Goal: Task Accomplishment & Management: Manage account settings

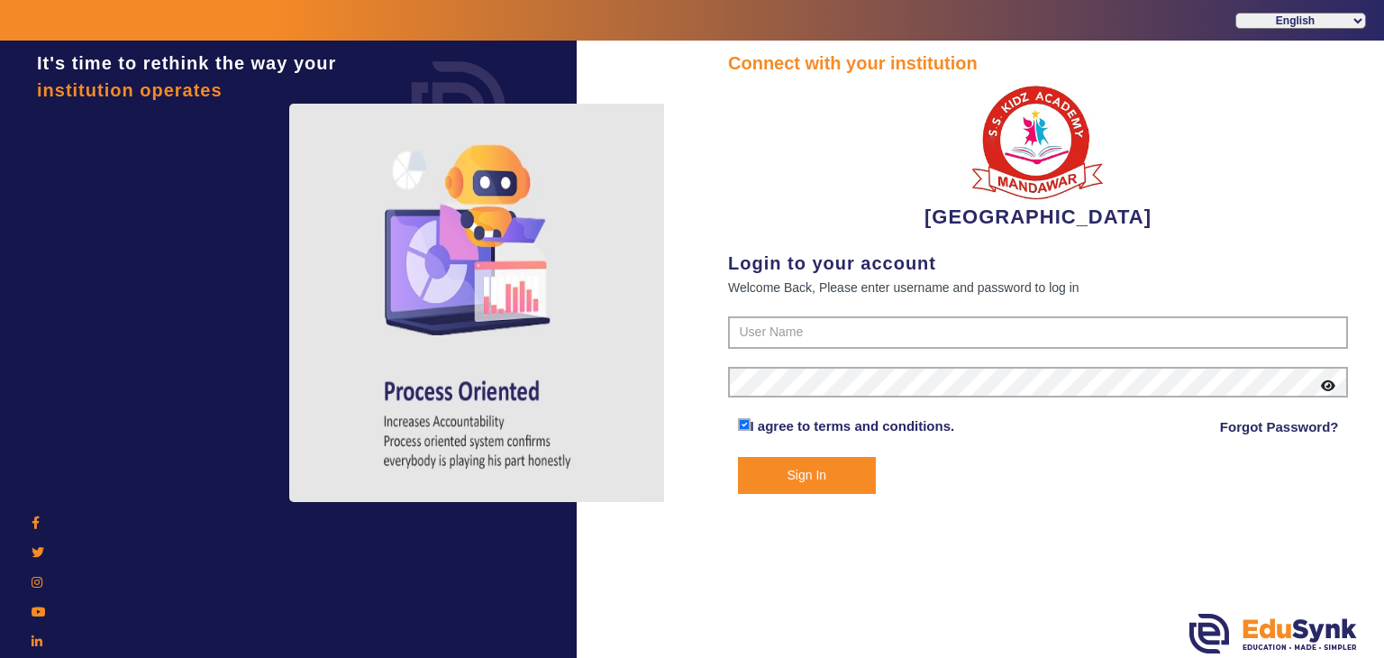
click at [766, 354] on form "I agree to terms and conditions. Forgot Password? Sign In" at bounding box center [1038, 404] width 620 height 177
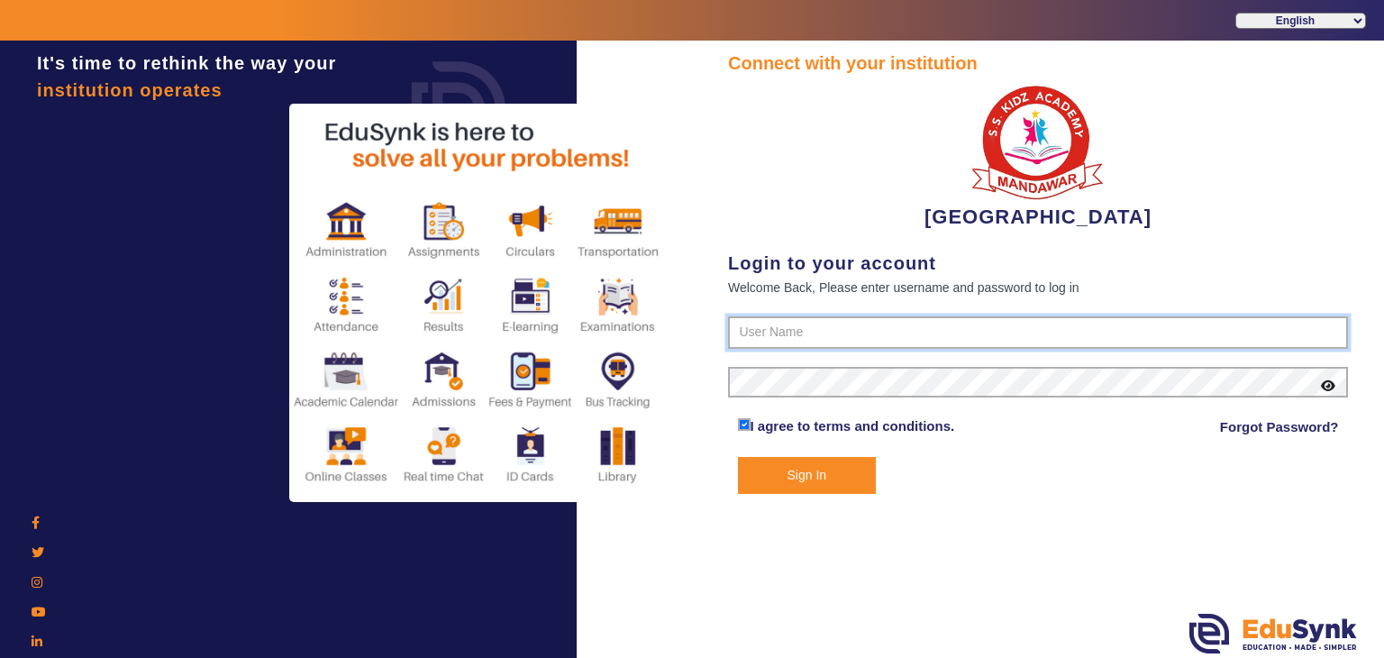
click at [766, 340] on input "text" at bounding box center [1038, 332] width 620 height 32
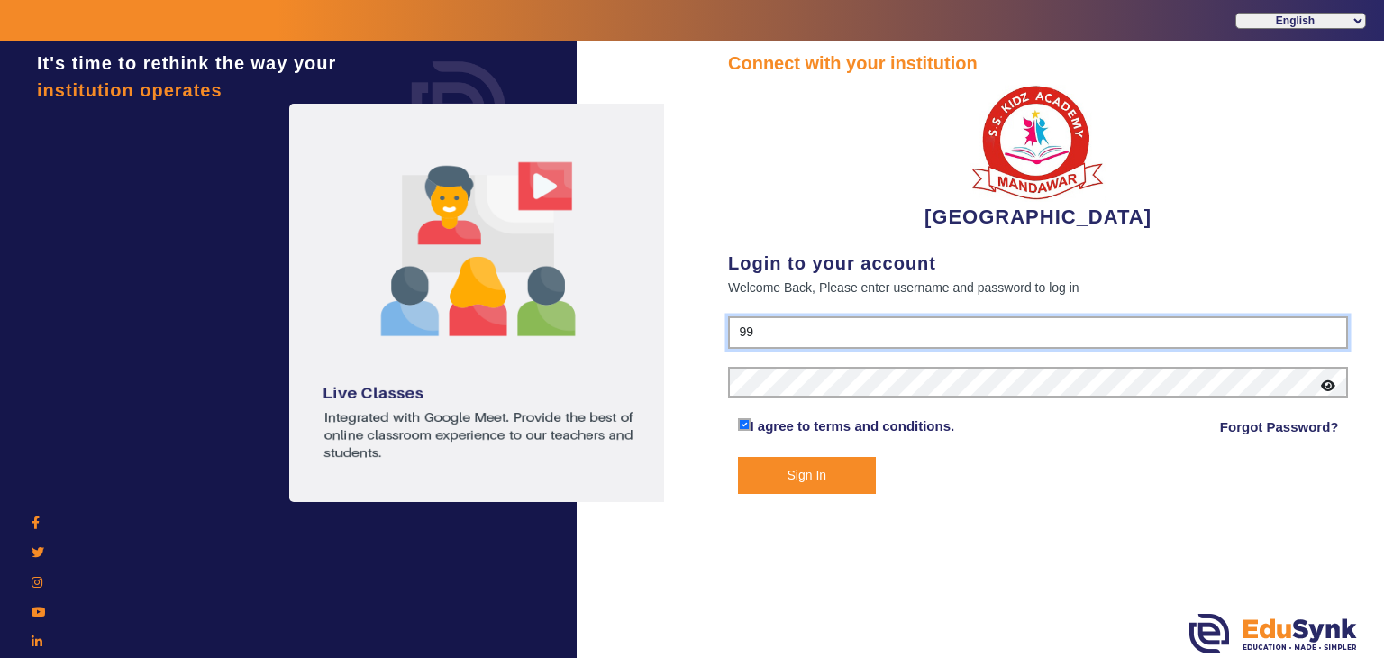
type input "9928895959"
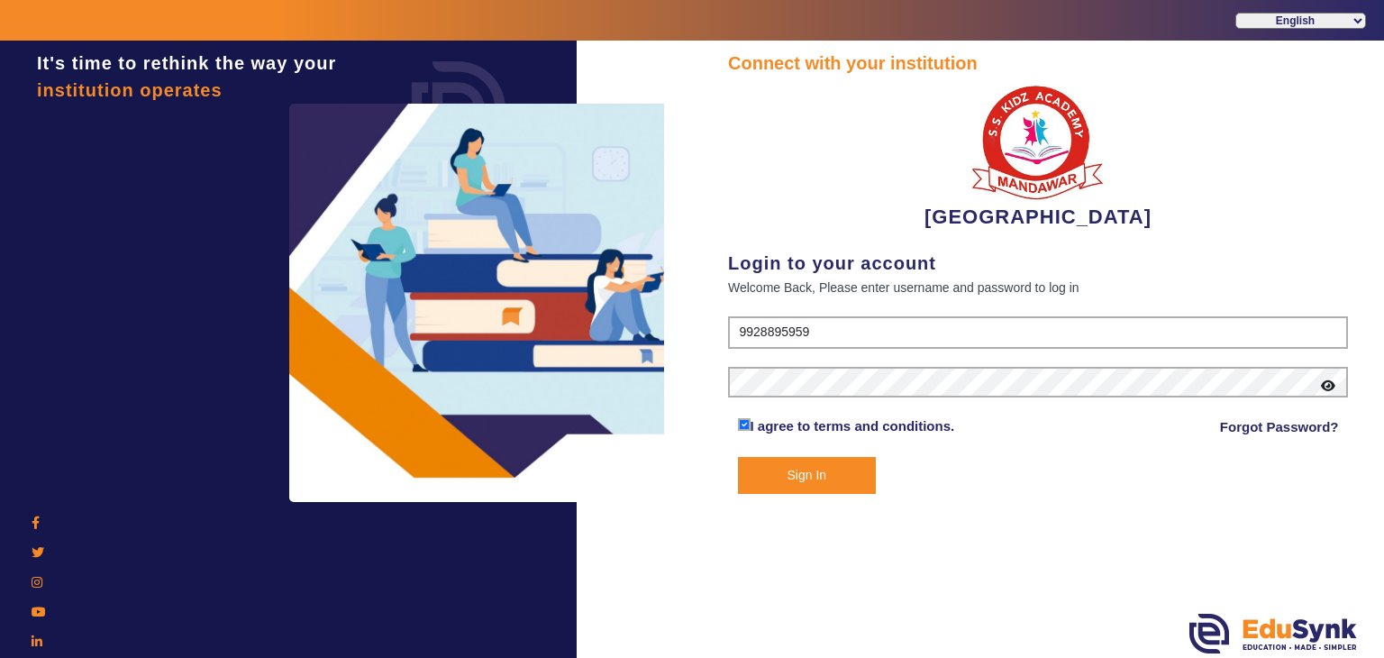
click at [1332, 387] on icon at bounding box center [1328, 385] width 14 height 13
click at [811, 477] on button "Sign In" at bounding box center [807, 475] width 139 height 37
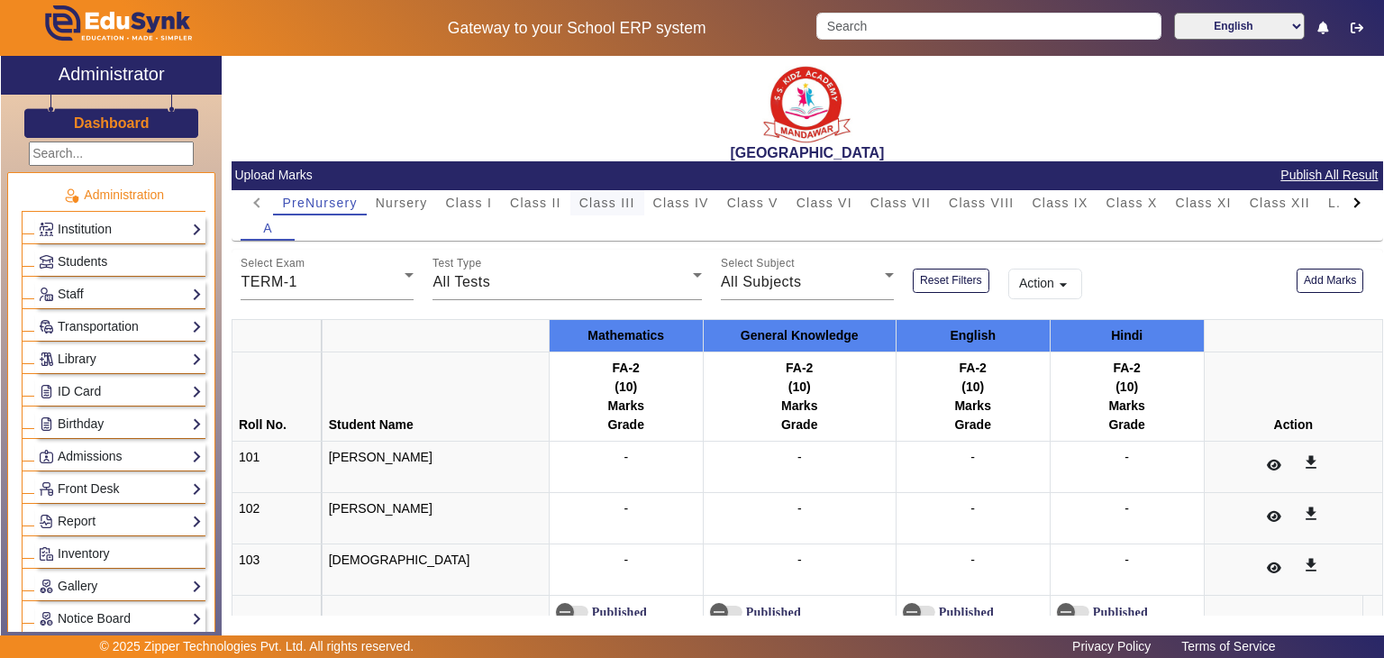
click at [623, 203] on span "Class III" at bounding box center [607, 202] width 56 height 13
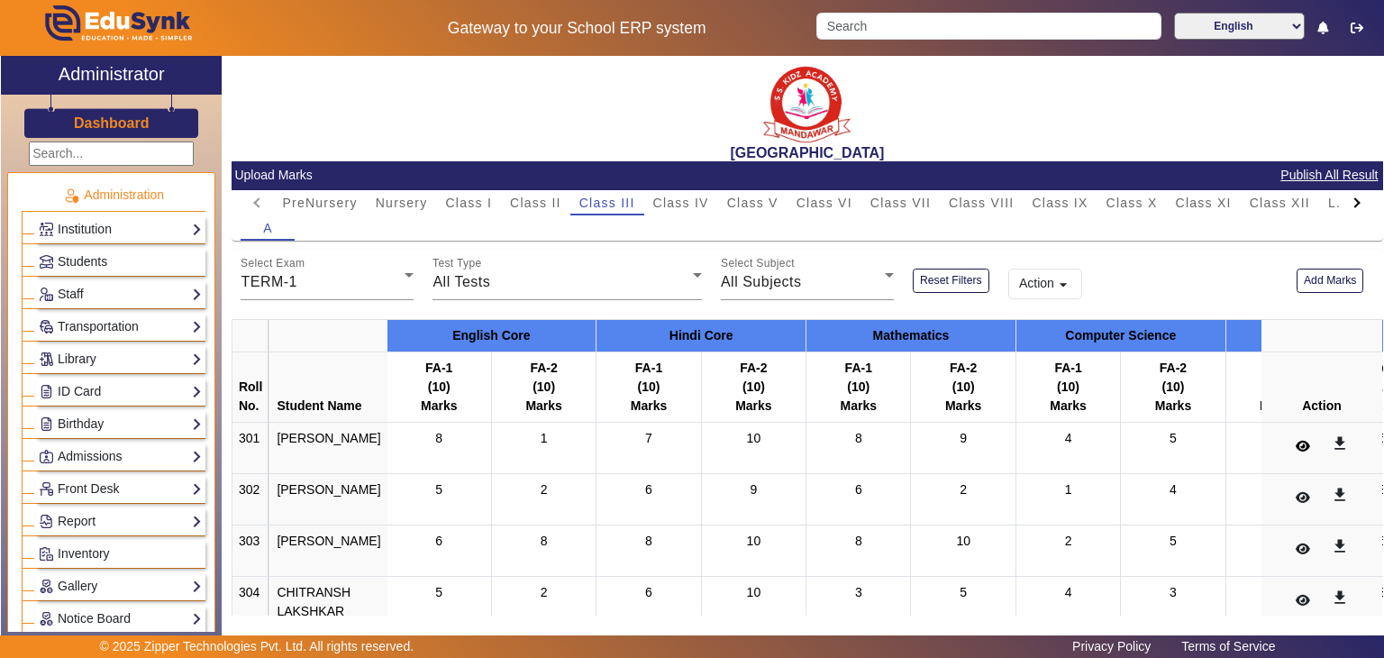
click at [1285, 441] on button at bounding box center [1302, 446] width 35 height 31
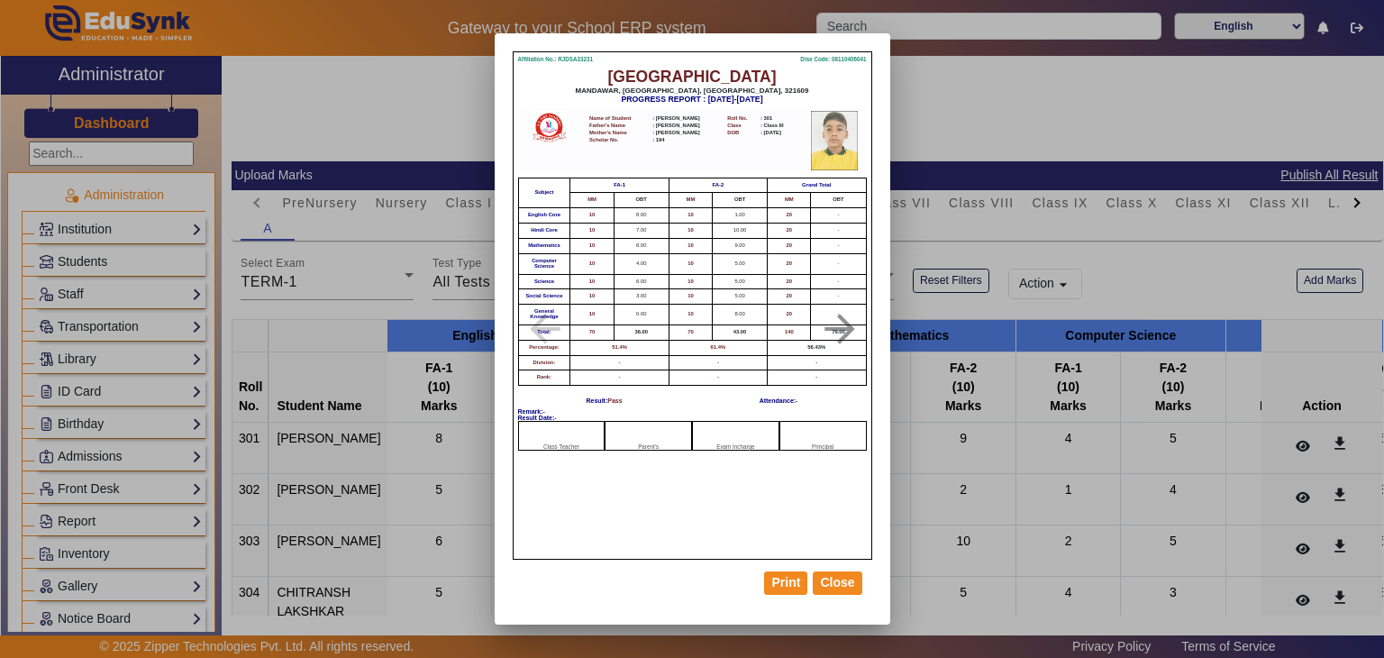
click at [943, 409] on div at bounding box center [692, 329] width 1384 height 658
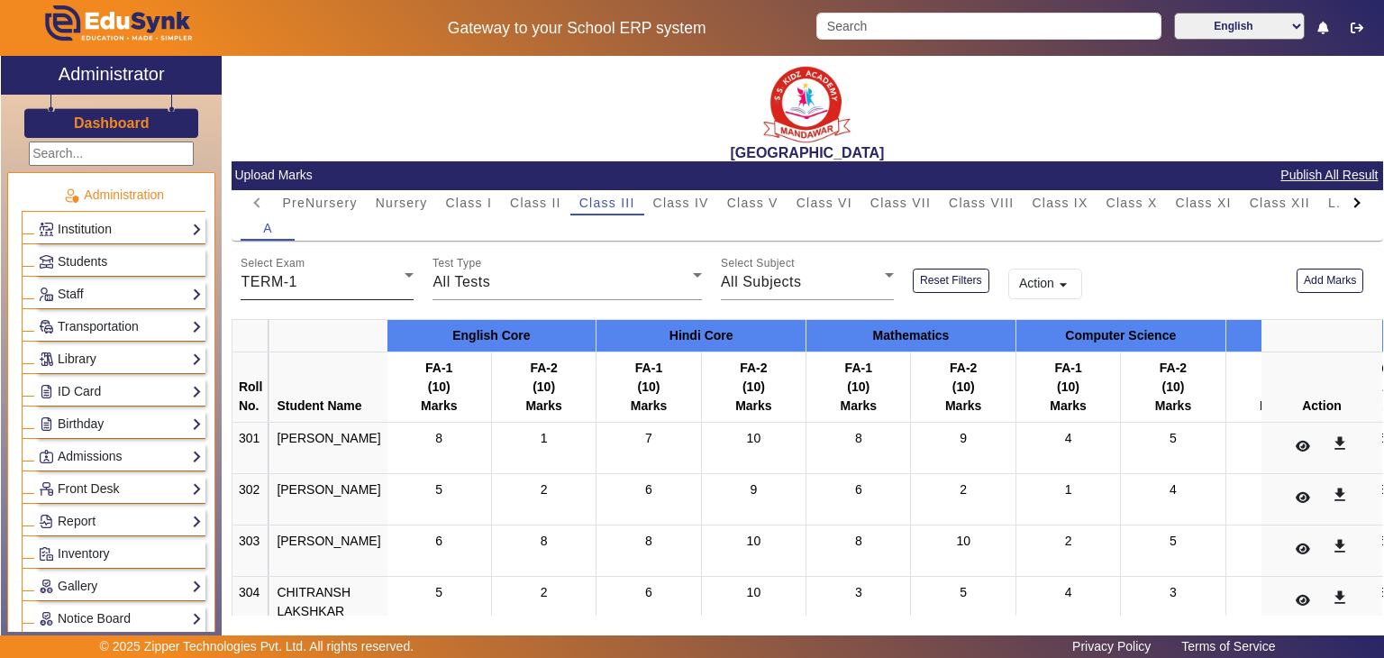
click at [359, 273] on div "TERM-1" at bounding box center [323, 282] width 164 height 22
click at [359, 279] on div at bounding box center [692, 329] width 1384 height 658
click at [686, 196] on span "Class IV" at bounding box center [681, 202] width 56 height 13
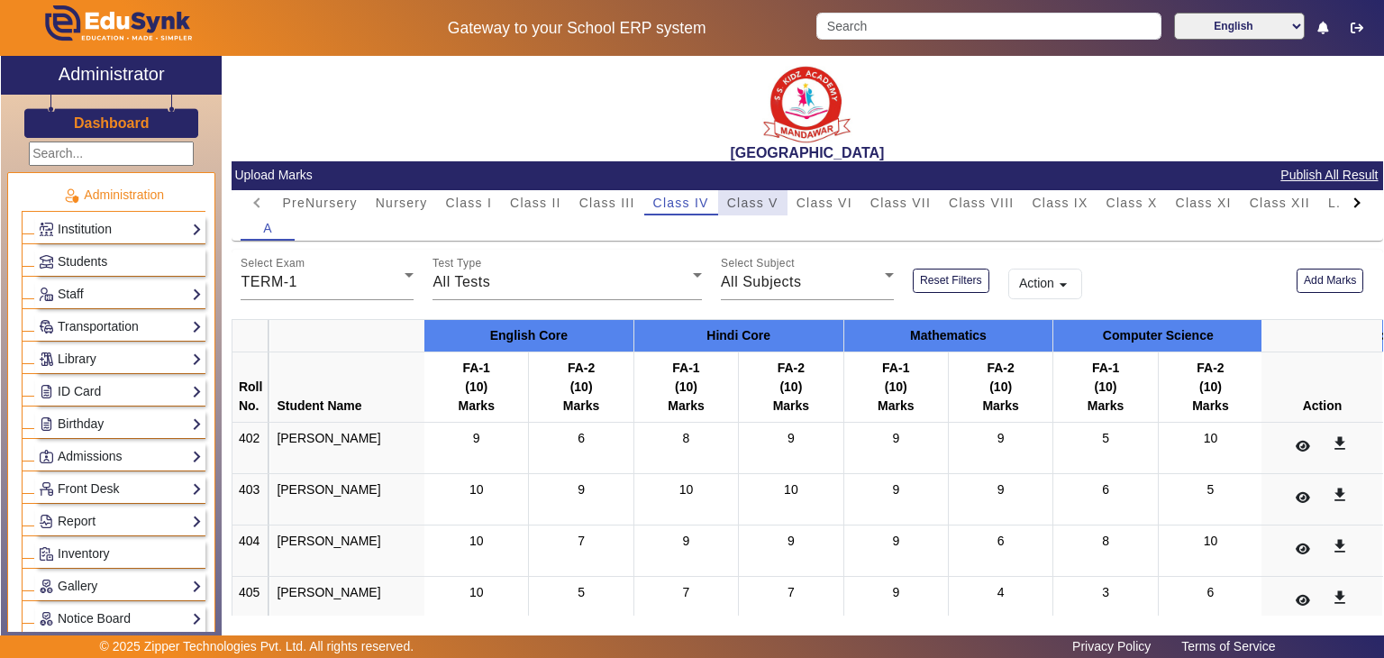
click at [746, 203] on span "Class V" at bounding box center [752, 202] width 51 height 13
click at [793, 205] on div "Class VI" at bounding box center [824, 202] width 74 height 25
click at [1274, 445] on td "get_app" at bounding box center [1322, 447] width 122 height 51
click at [1296, 442] on icon at bounding box center [1303, 446] width 14 height 13
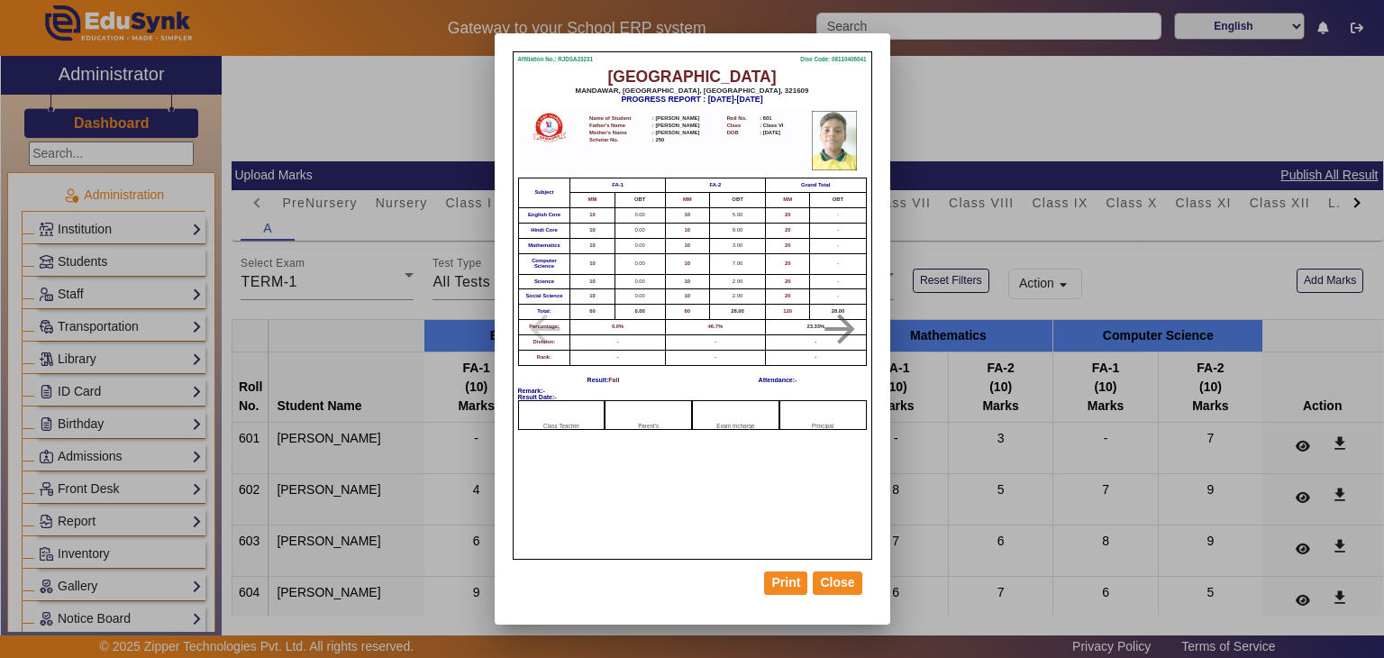
click at [925, 366] on div at bounding box center [692, 329] width 1384 height 658
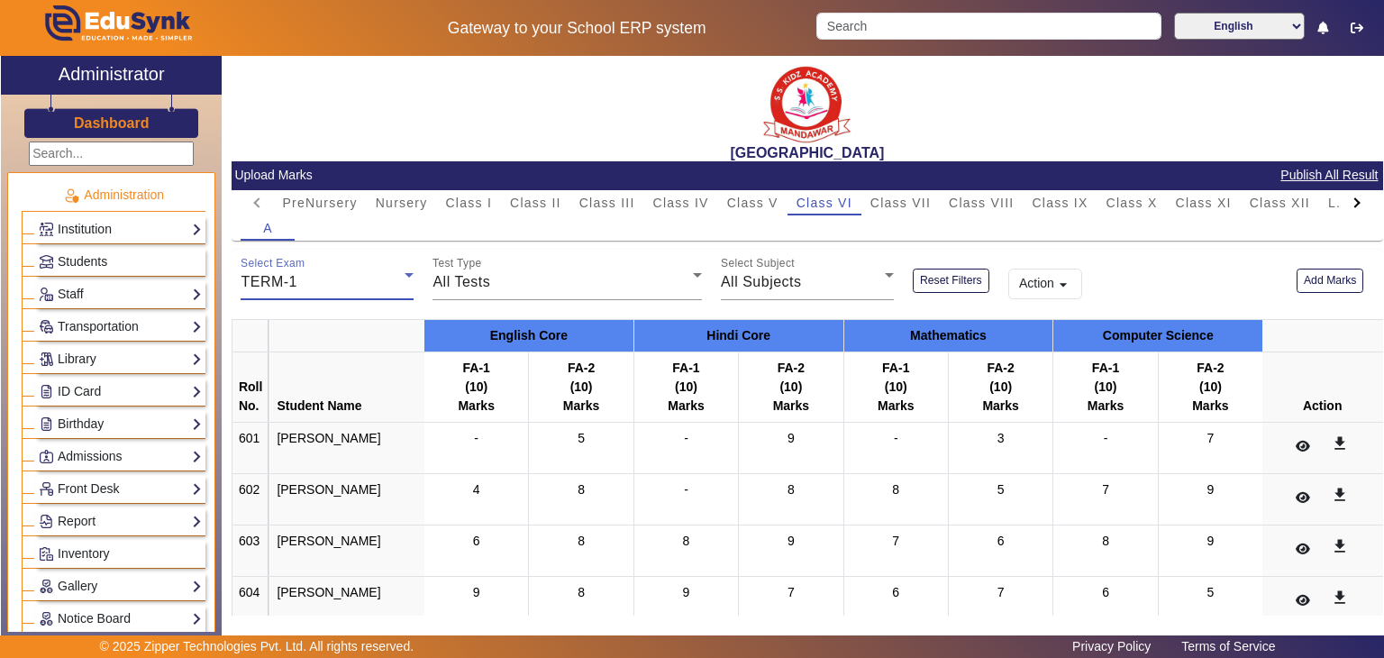
click at [351, 277] on div "TERM-1" at bounding box center [323, 282] width 164 height 22
click at [351, 277] on div at bounding box center [692, 329] width 1384 height 658
click at [474, 277] on span "All Tests" at bounding box center [461, 281] width 58 height 15
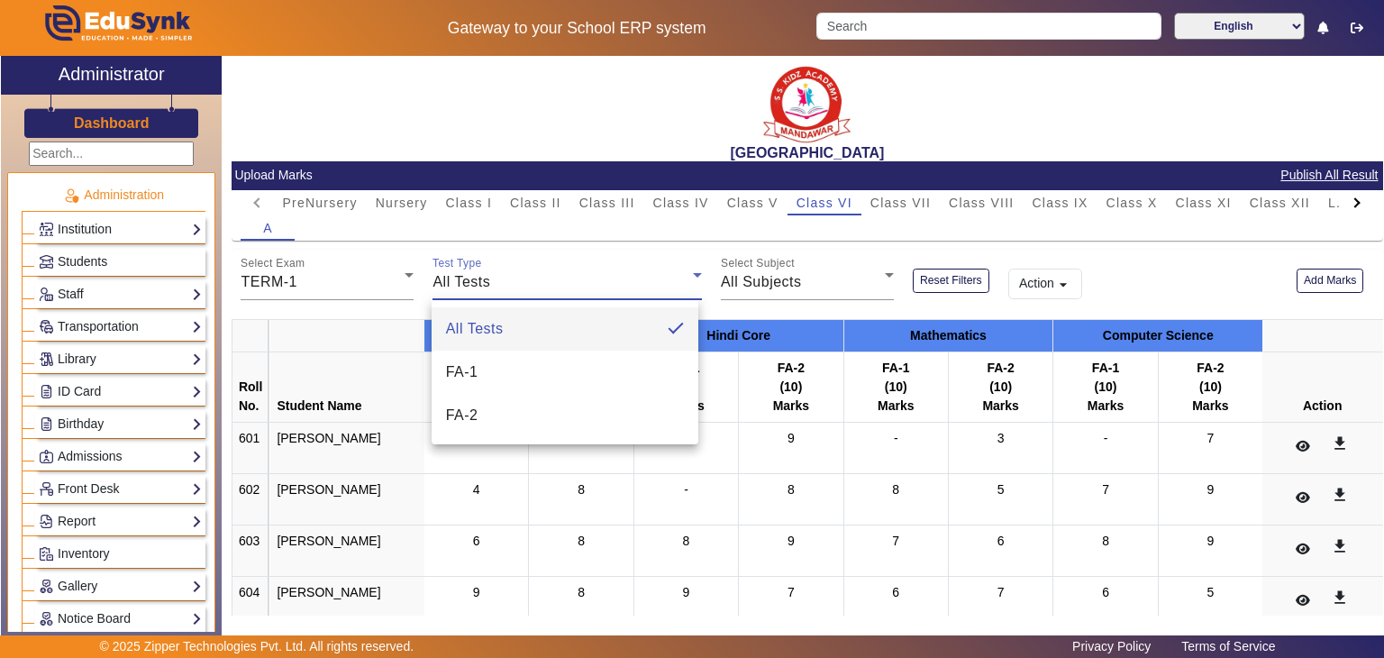
click at [474, 277] on div at bounding box center [692, 329] width 1384 height 658
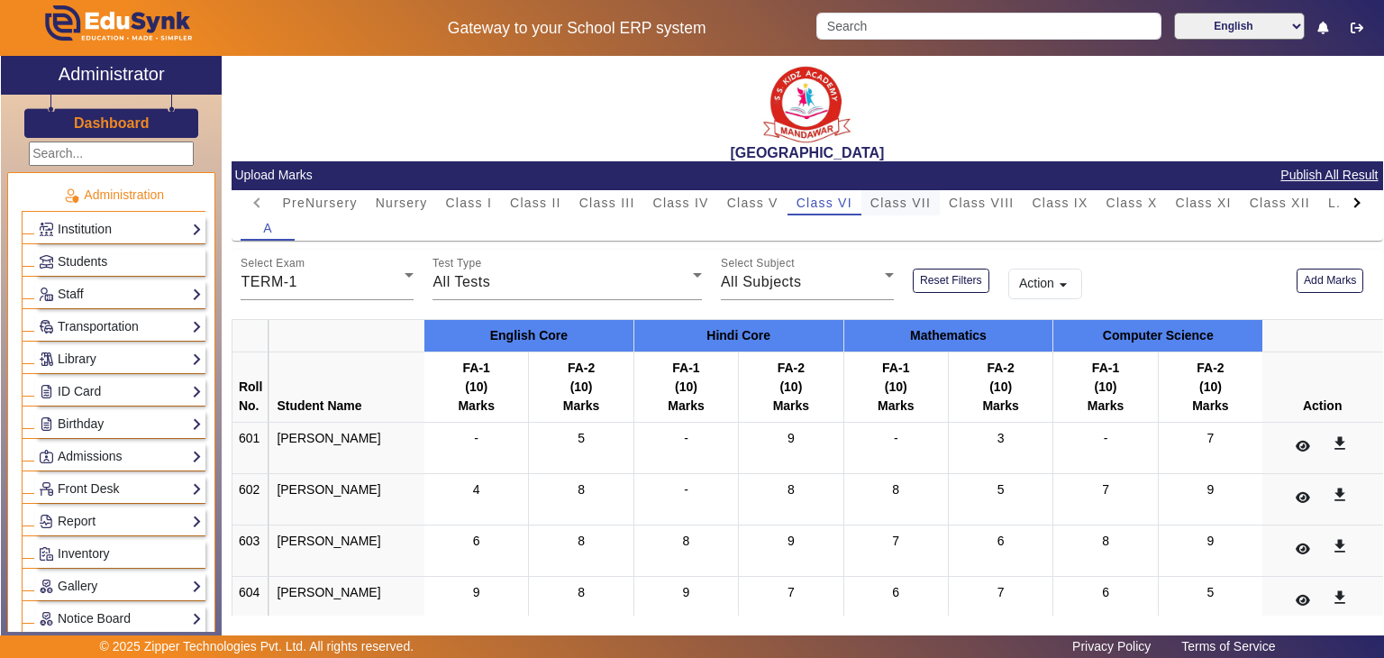
click at [864, 202] on div "Class VII" at bounding box center [900, 202] width 78 height 25
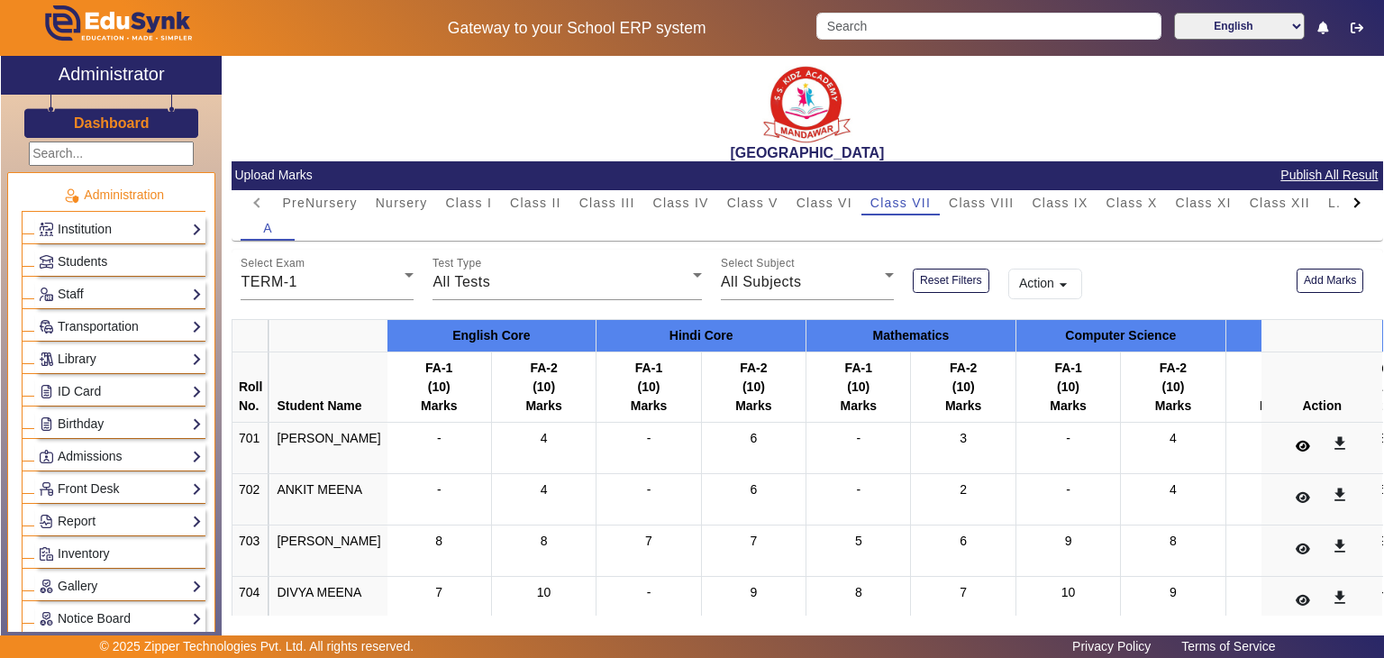
click at [1286, 445] on button at bounding box center [1302, 446] width 35 height 31
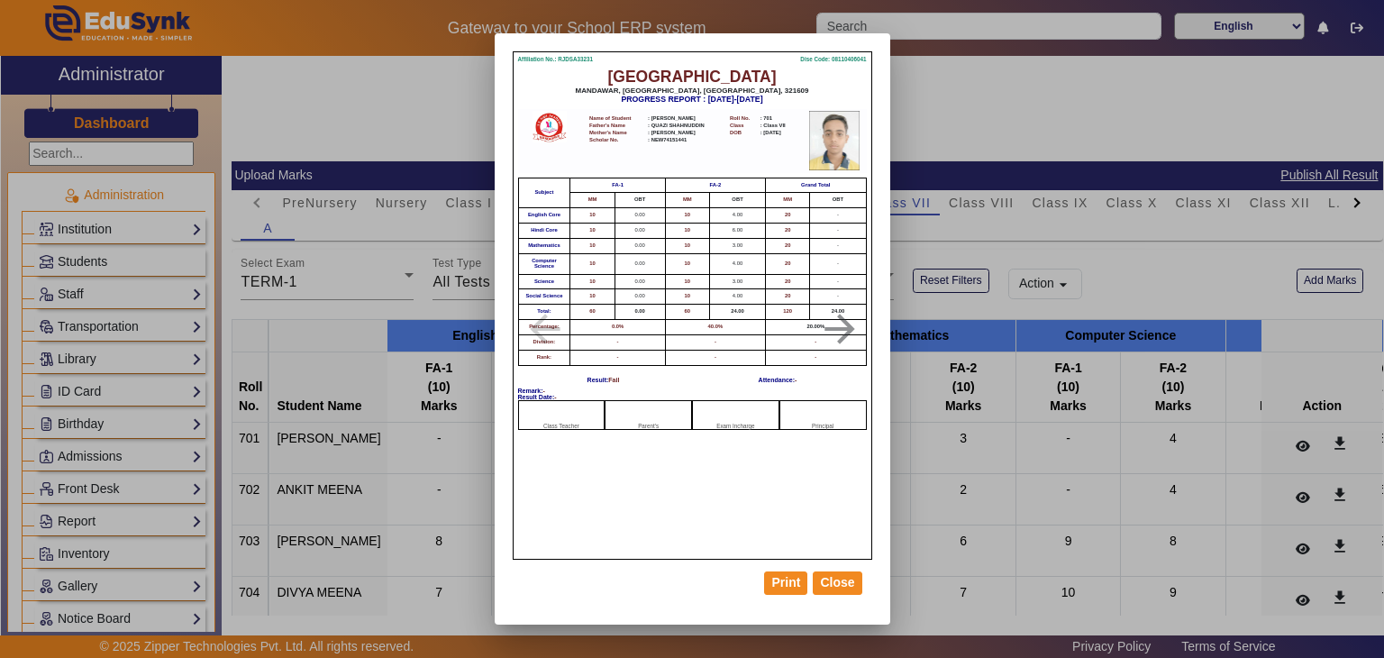
click at [1069, 396] on div at bounding box center [692, 329] width 1384 height 658
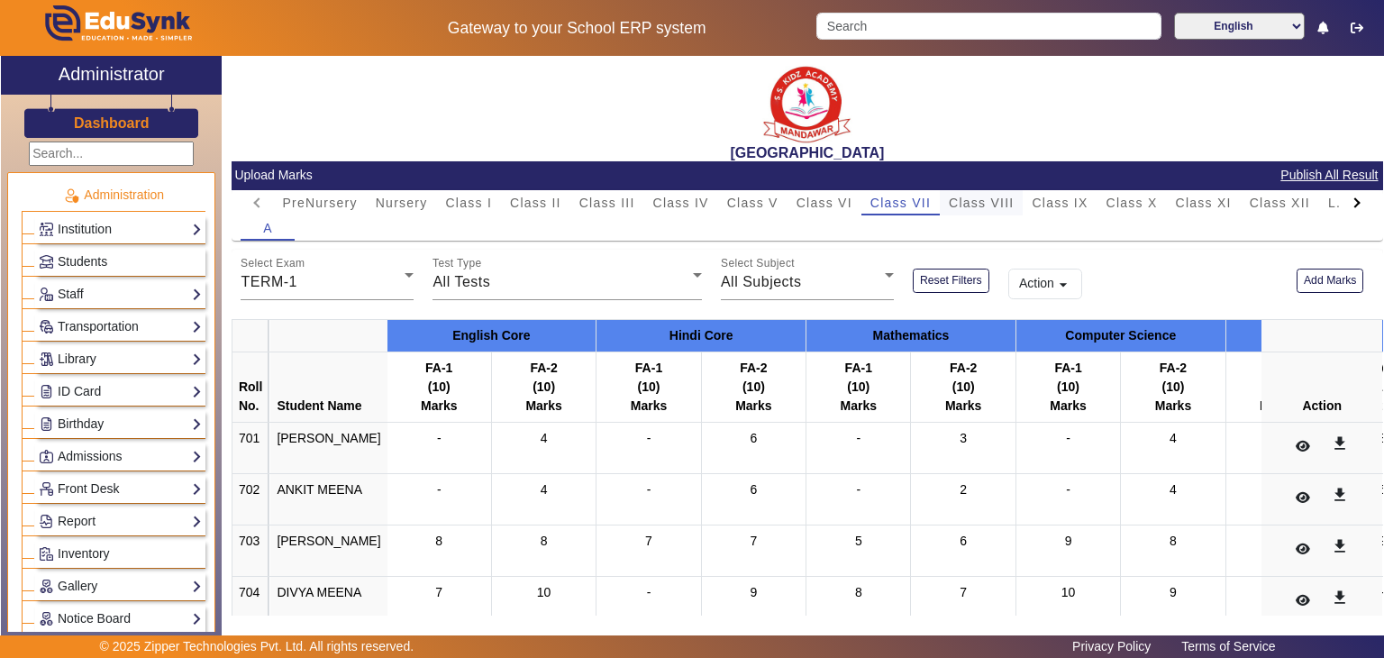
click at [976, 203] on span "Class VIII" at bounding box center [981, 202] width 65 height 13
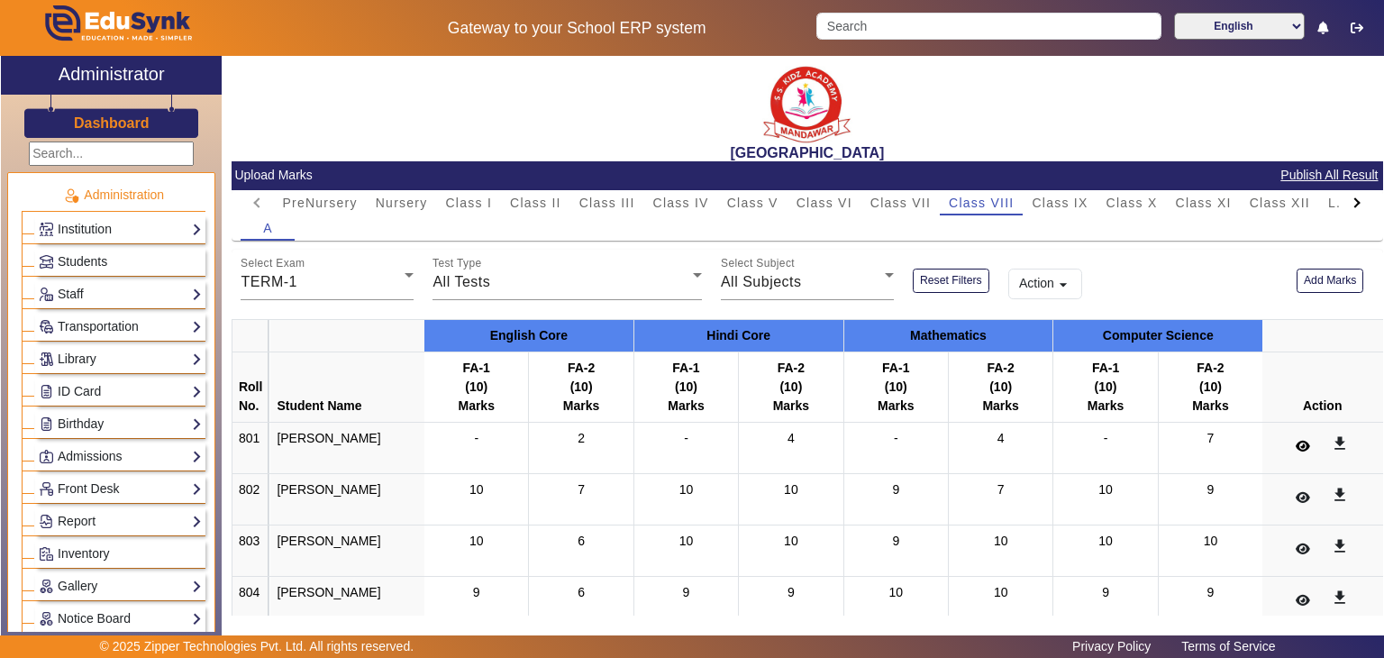
click at [1296, 441] on icon at bounding box center [1303, 446] width 14 height 13
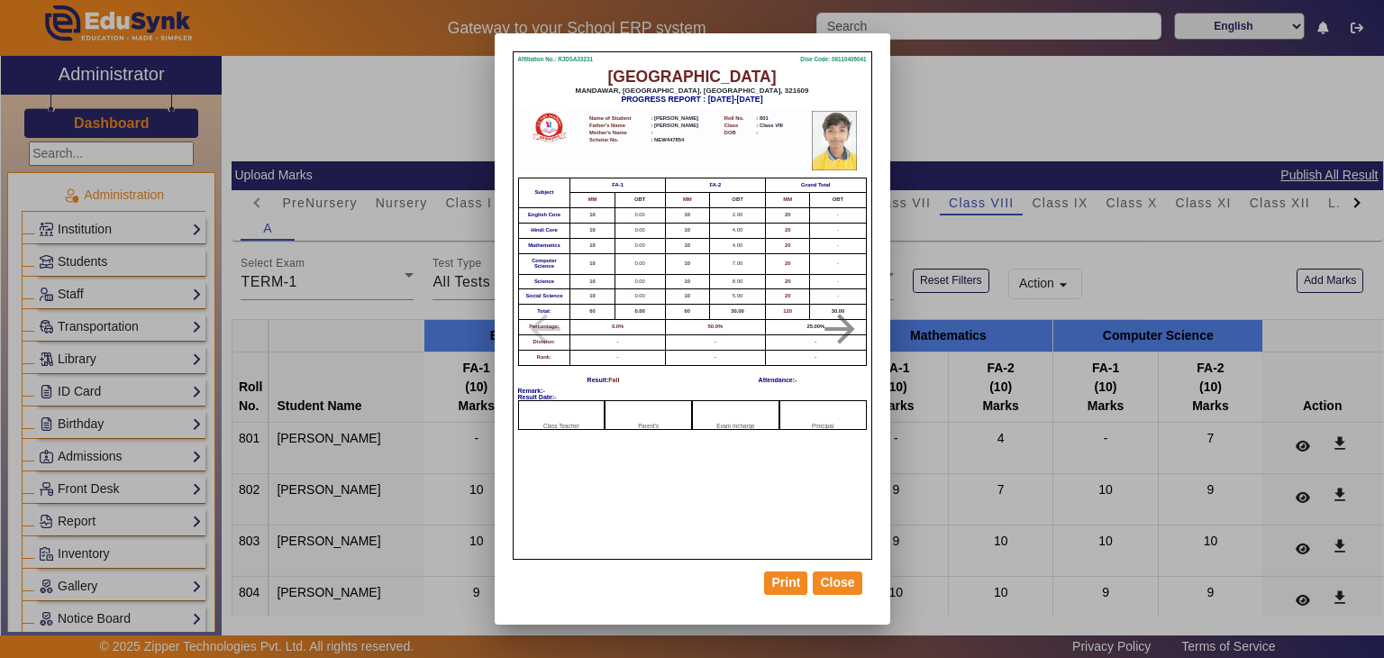
click at [1052, 208] on div at bounding box center [692, 329] width 1384 height 658
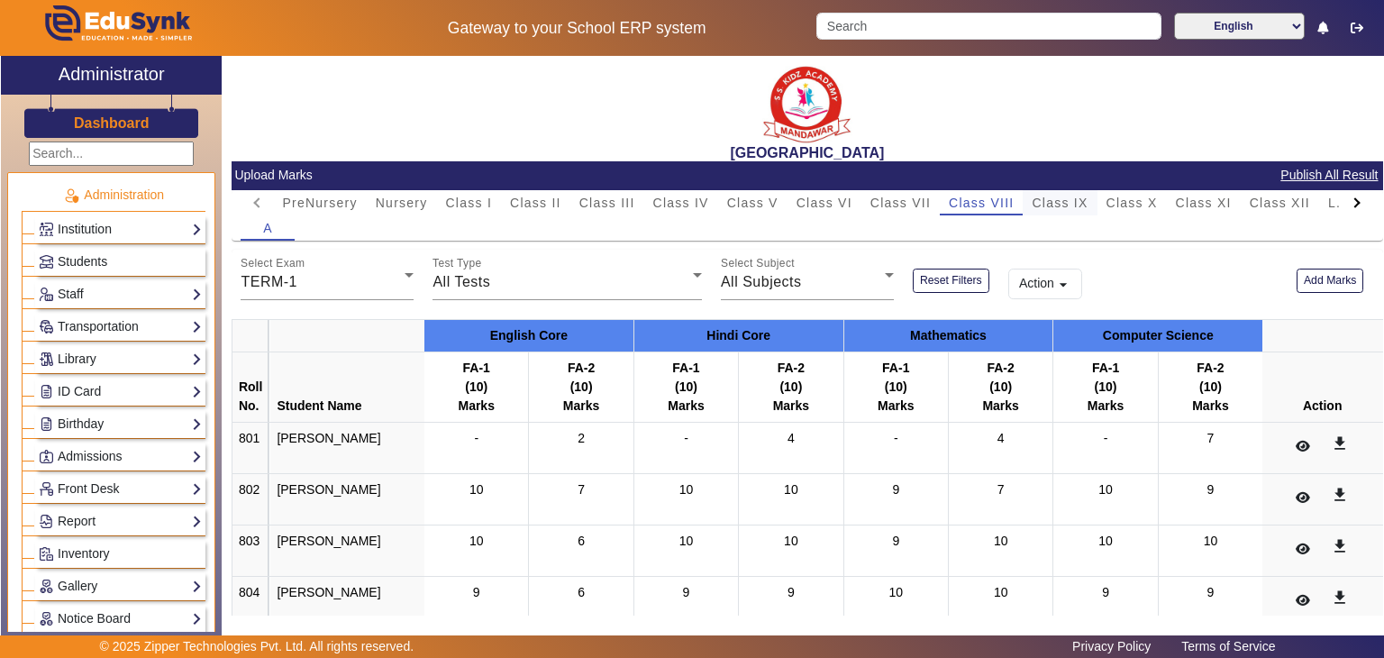
click at [1052, 206] on span "Class IX" at bounding box center [1060, 202] width 56 height 13
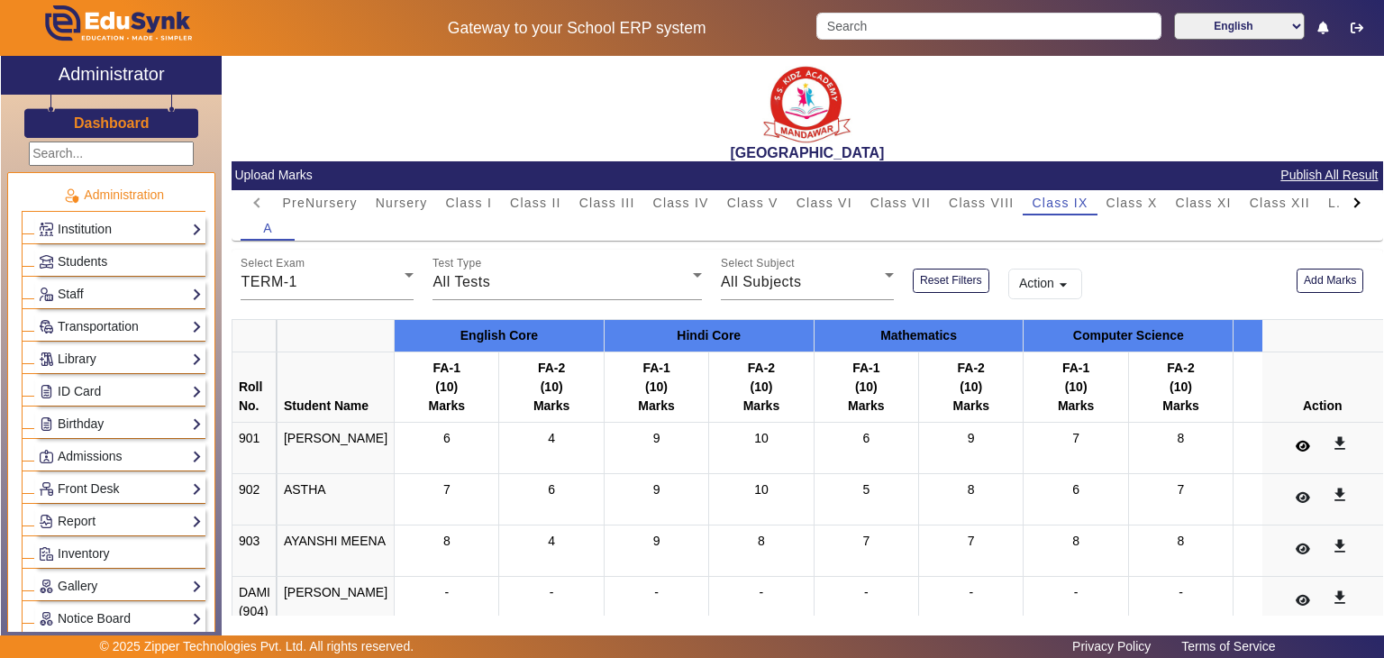
click at [1291, 435] on button at bounding box center [1302, 446] width 35 height 31
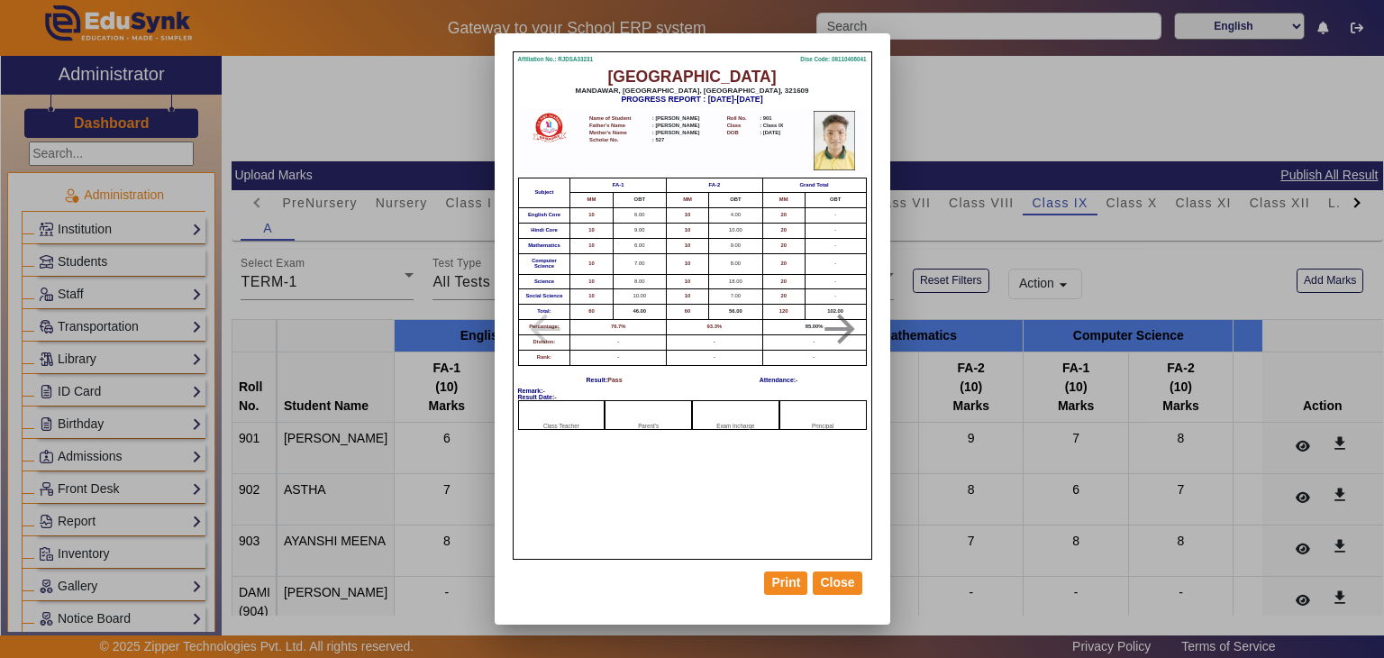
click at [1095, 435] on div at bounding box center [692, 329] width 1384 height 658
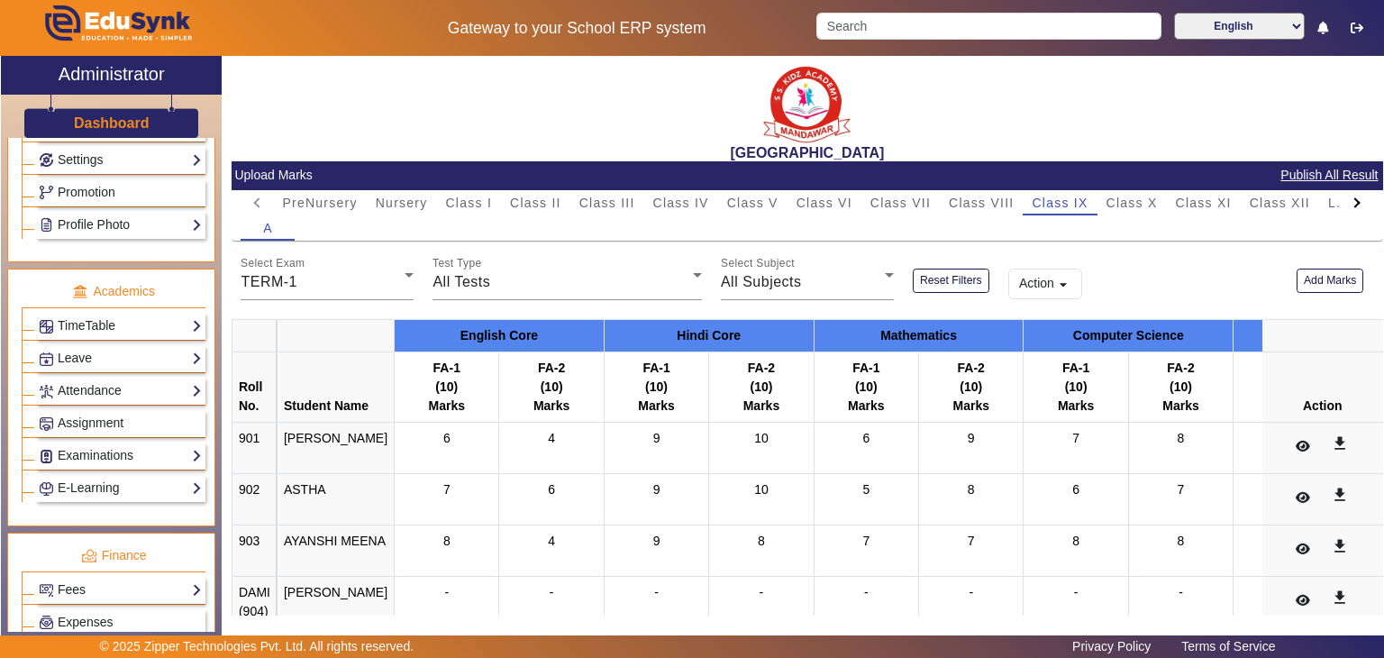
scroll to position [539, 0]
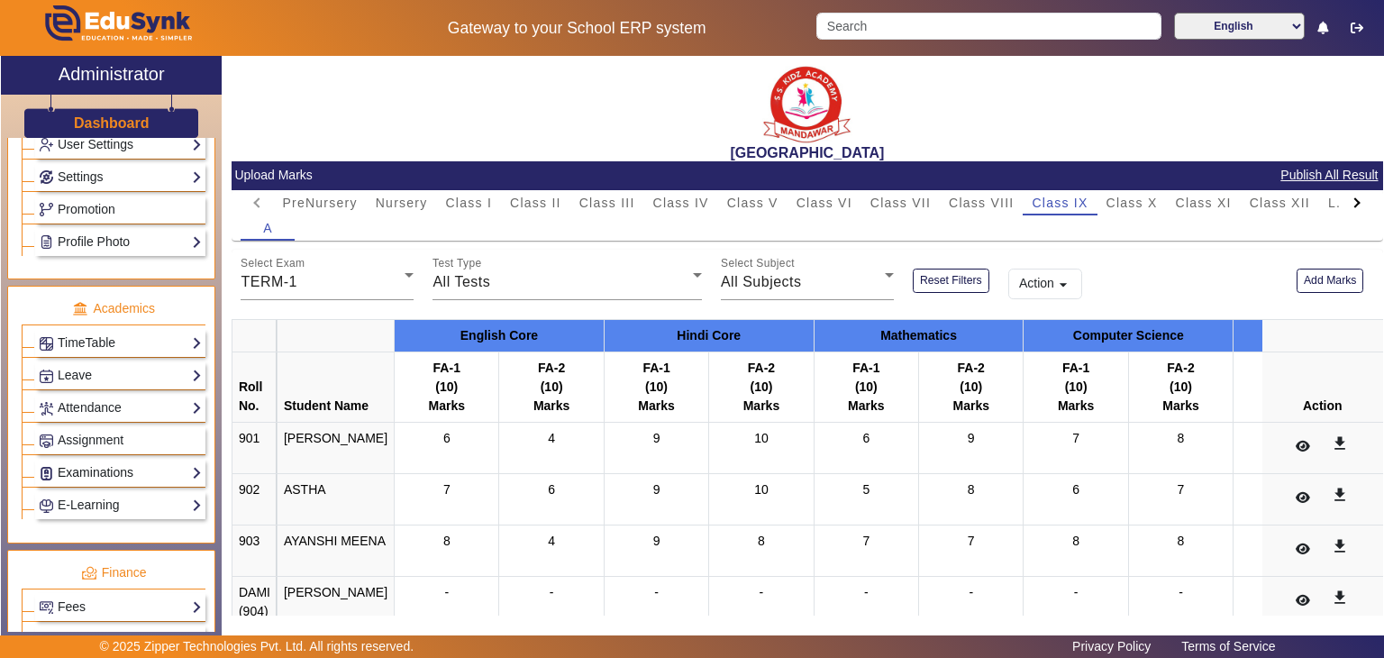
click at [142, 462] on link "Examinations" at bounding box center [120, 472] width 163 height 21
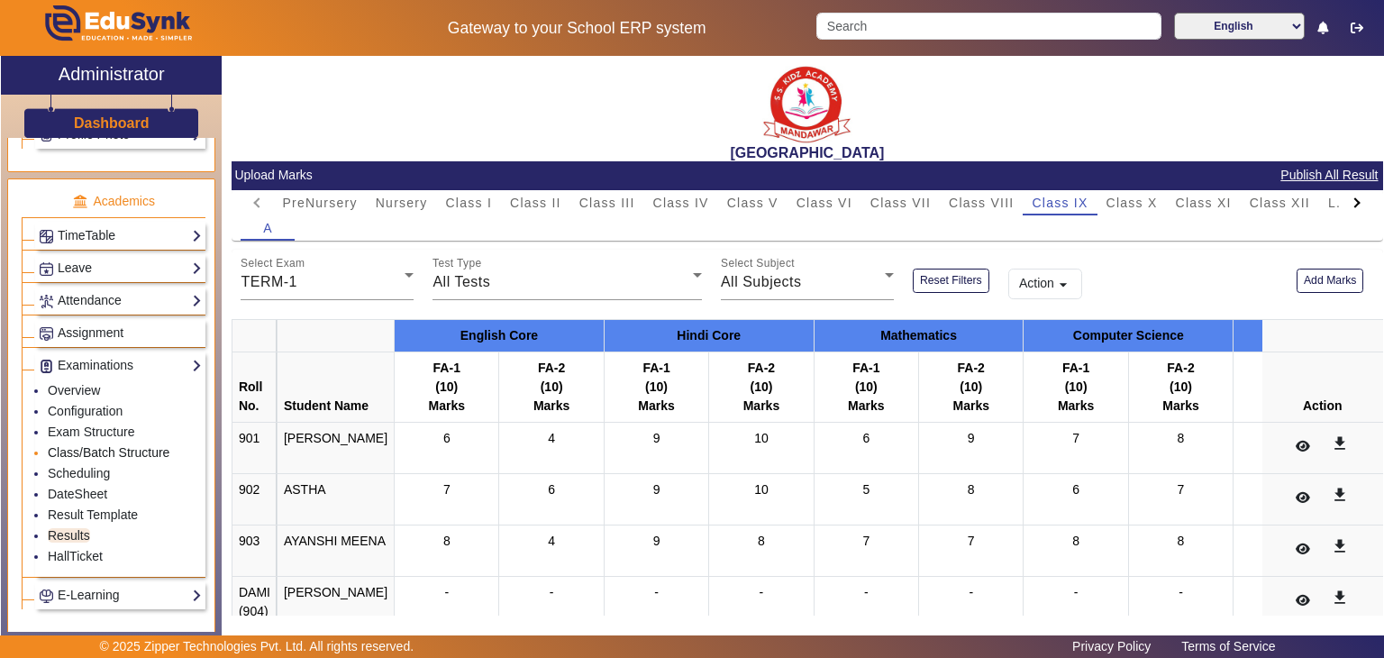
scroll to position [647, 0]
click at [101, 506] on link "Result Template" at bounding box center [93, 513] width 90 height 14
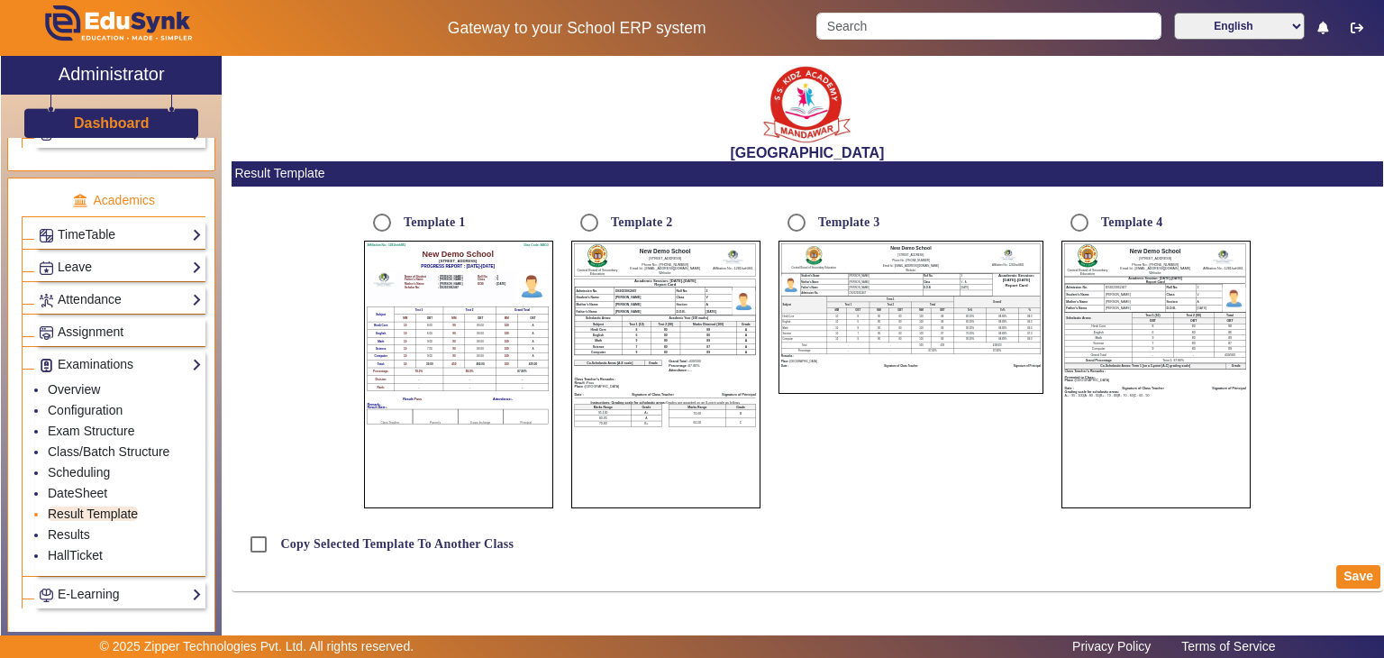
click at [101, 506] on link "Result Template" at bounding box center [93, 513] width 90 height 14
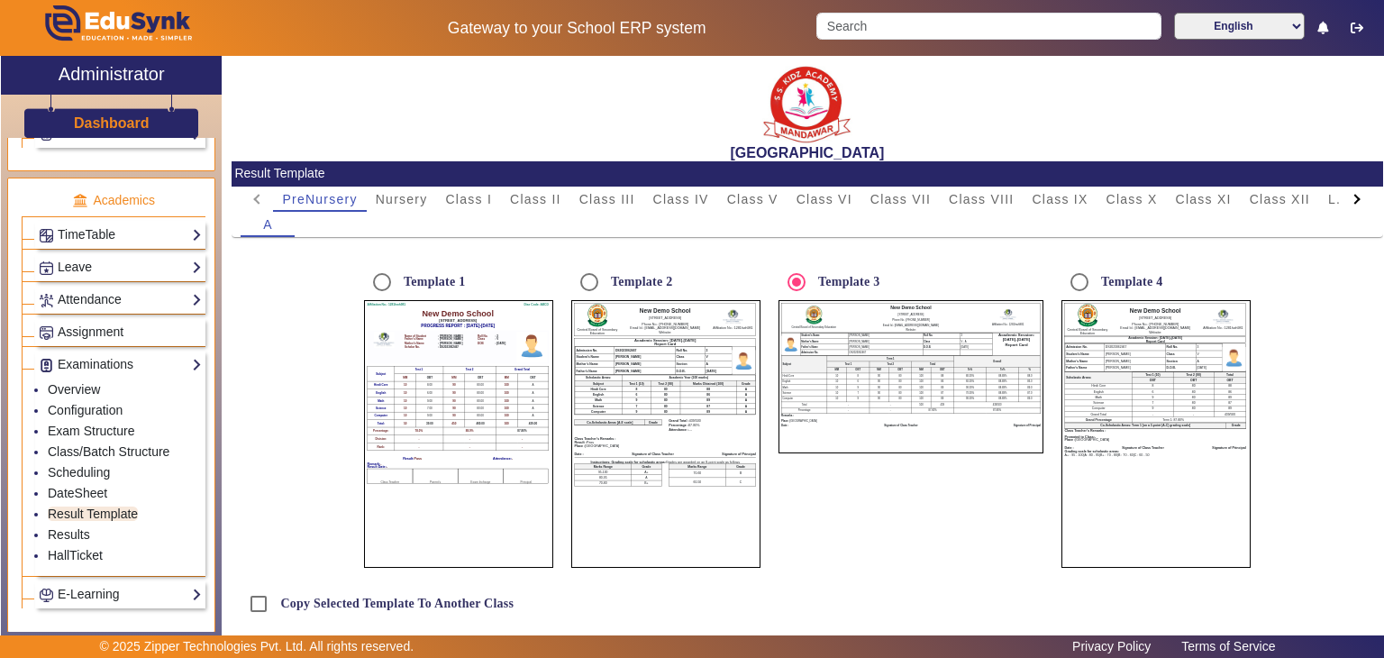
click at [610, 212] on div "A" at bounding box center [807, 224] width 1132 height 25
drag, startPoint x: 610, startPoint y: 210, endPoint x: 561, endPoint y: 275, distance: 81.1
click at [561, 275] on mat-radio-group "Template 1 Affiliation No.: 1281hwh981 Dise Code: ABCD New Demo School [STREET_…" at bounding box center [807, 416] width 1115 height 304
click at [627, 199] on span "Class III" at bounding box center [607, 199] width 56 height 13
radio input "false"
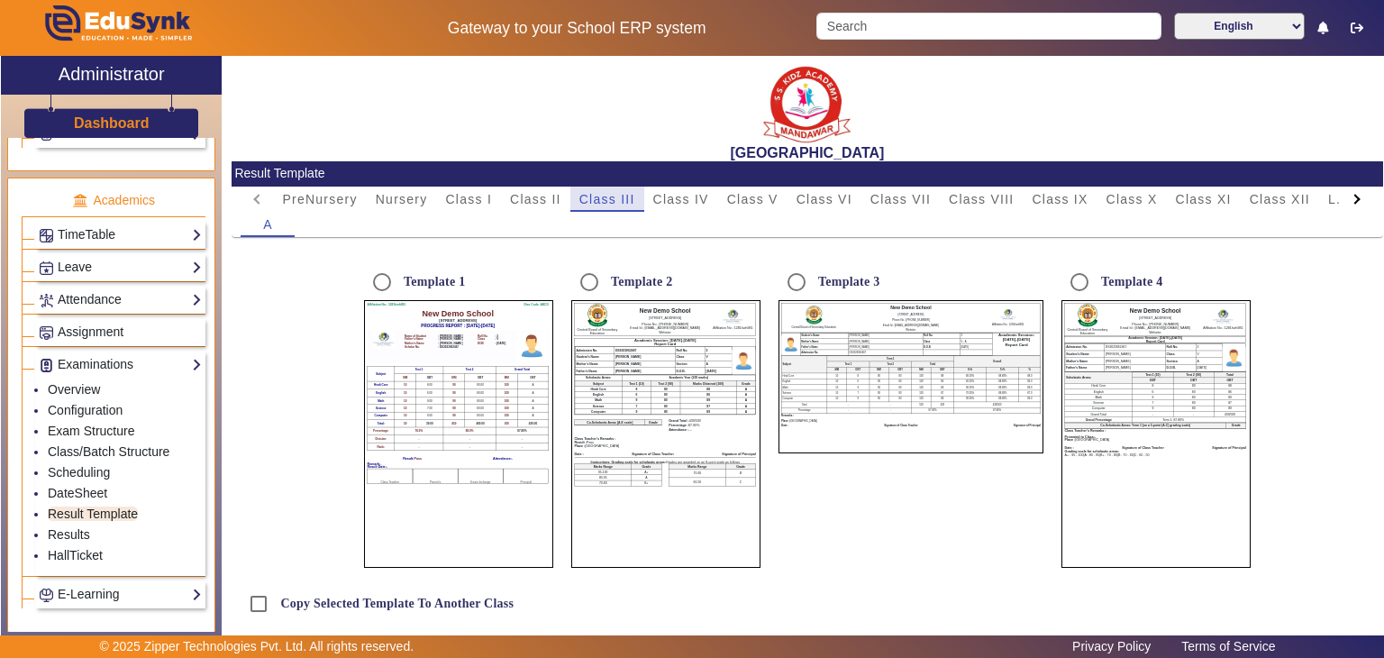
radio input "true"
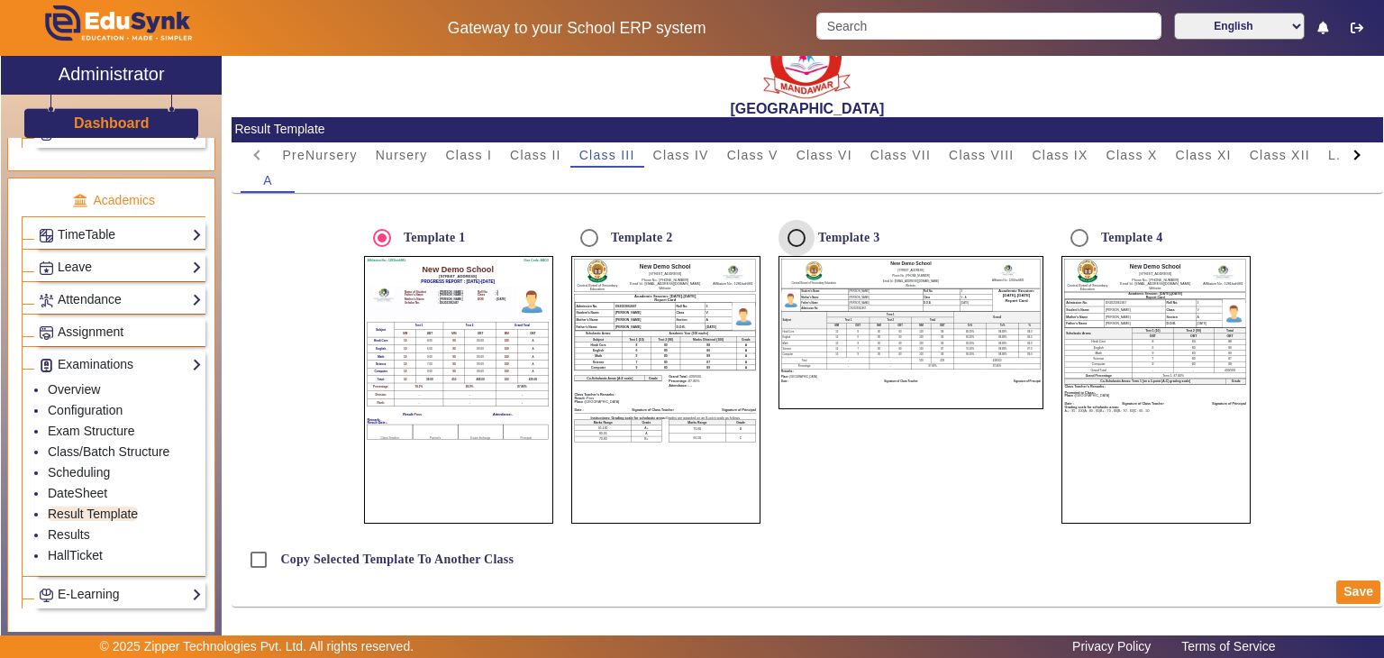
click at [798, 242] on input "Template 3" at bounding box center [796, 238] width 36 height 36
radio input "true"
click at [1358, 591] on button "Save" at bounding box center [1358, 591] width 44 height 23
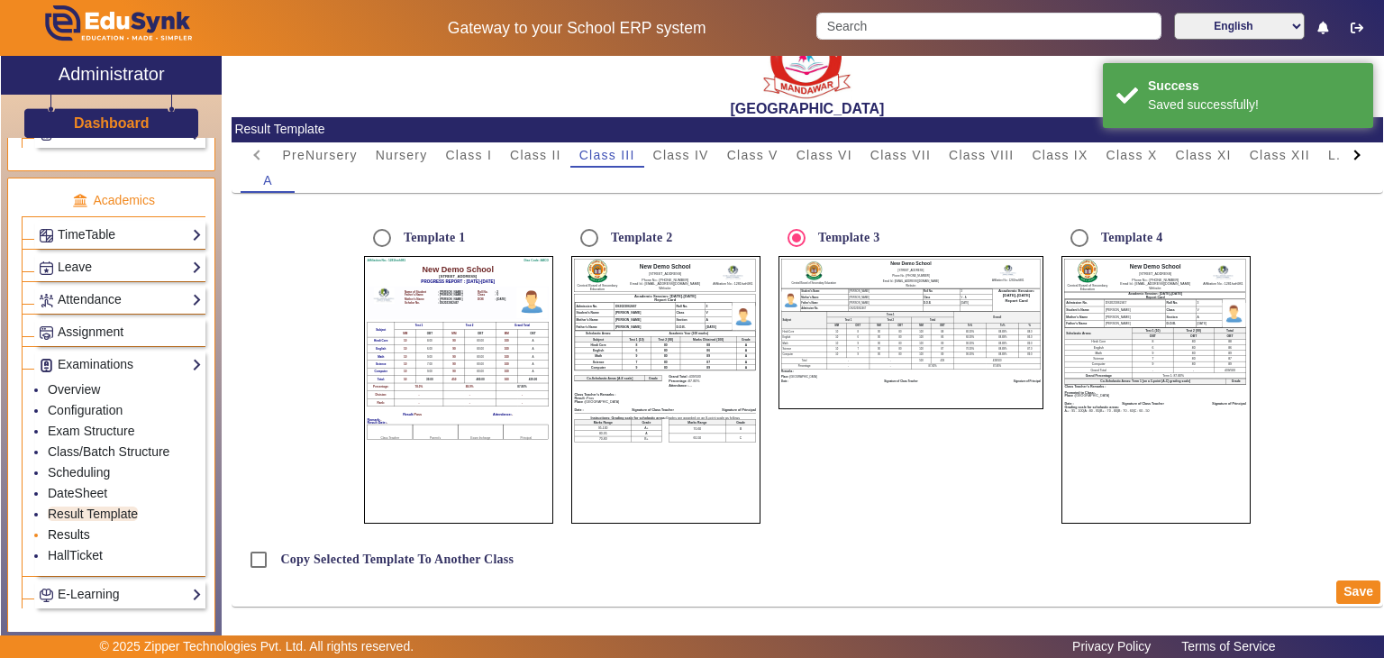
click at [75, 527] on link "Results" at bounding box center [69, 534] width 42 height 14
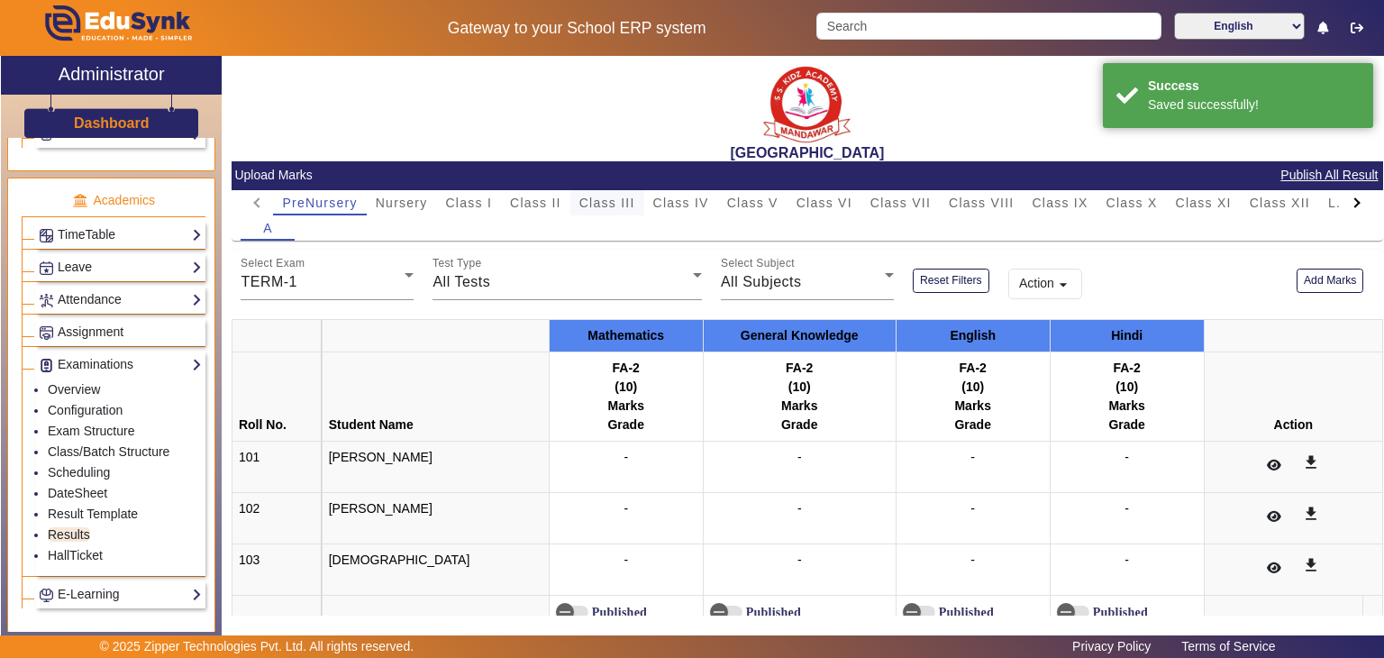
click at [603, 196] on span "Class III" at bounding box center [607, 202] width 56 height 13
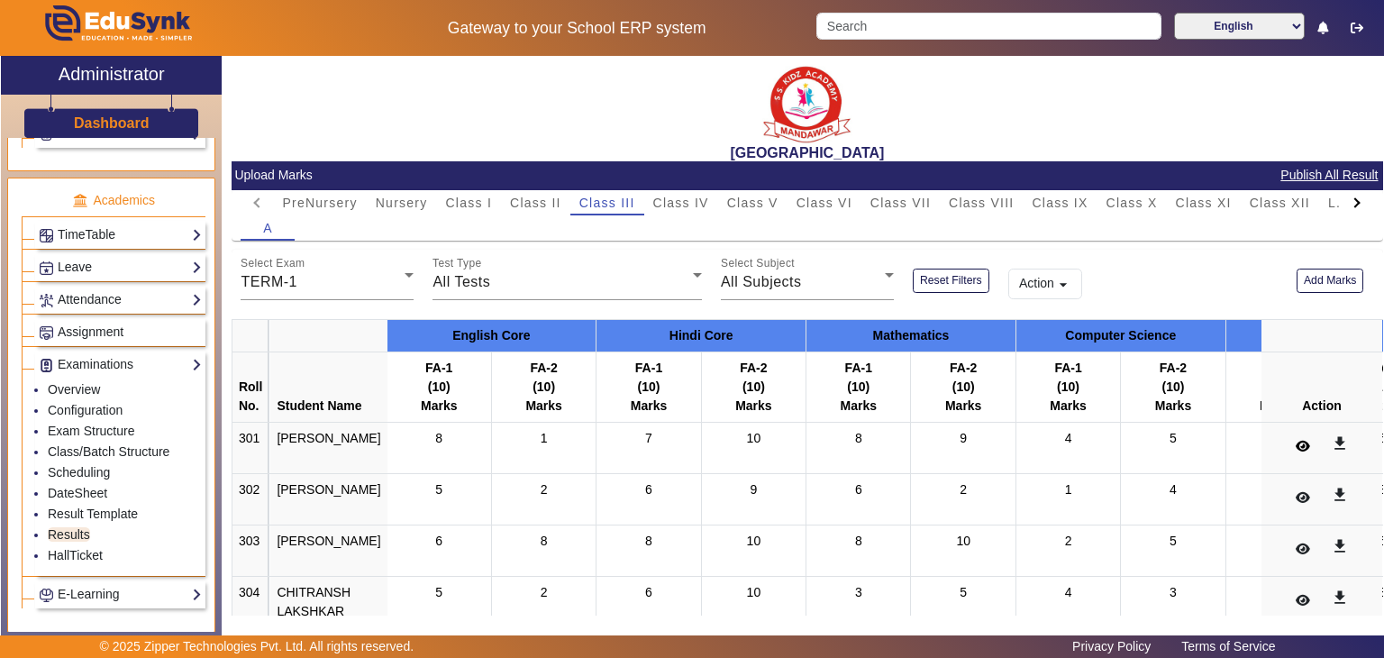
click at [1288, 437] on button at bounding box center [1302, 446] width 35 height 31
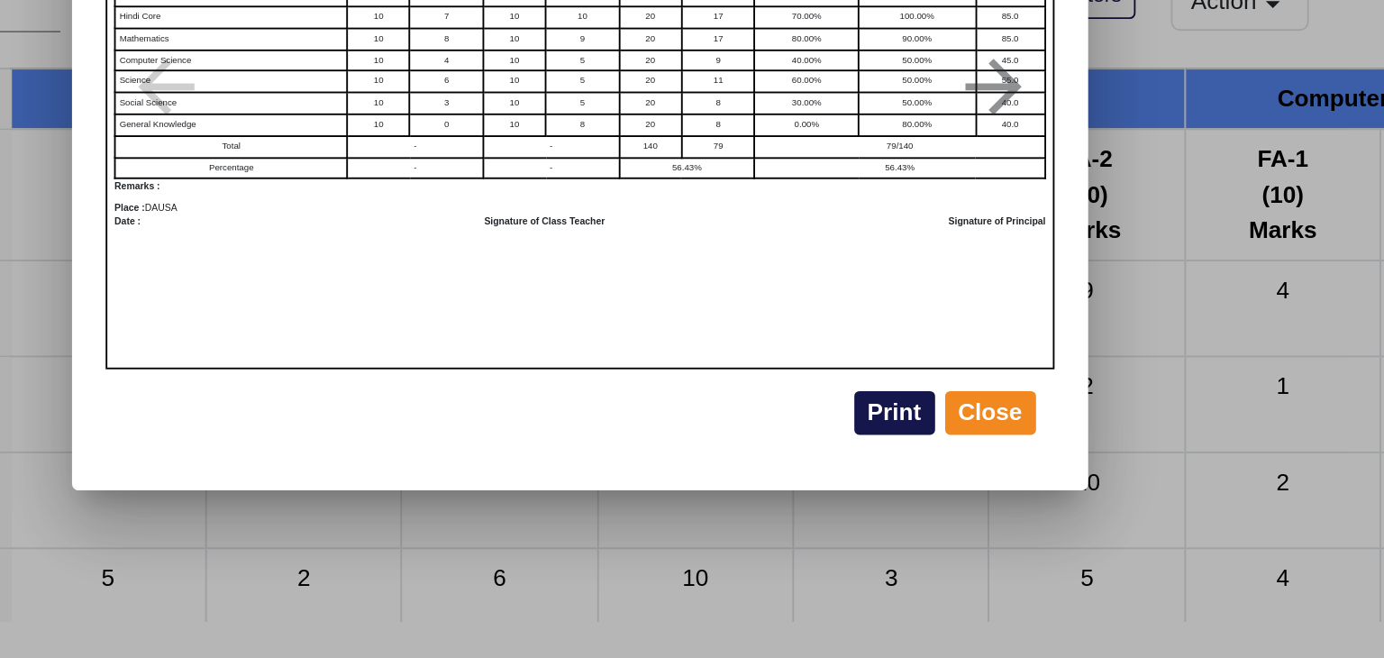
click at [868, 506] on button "Print" at bounding box center [860, 503] width 43 height 23
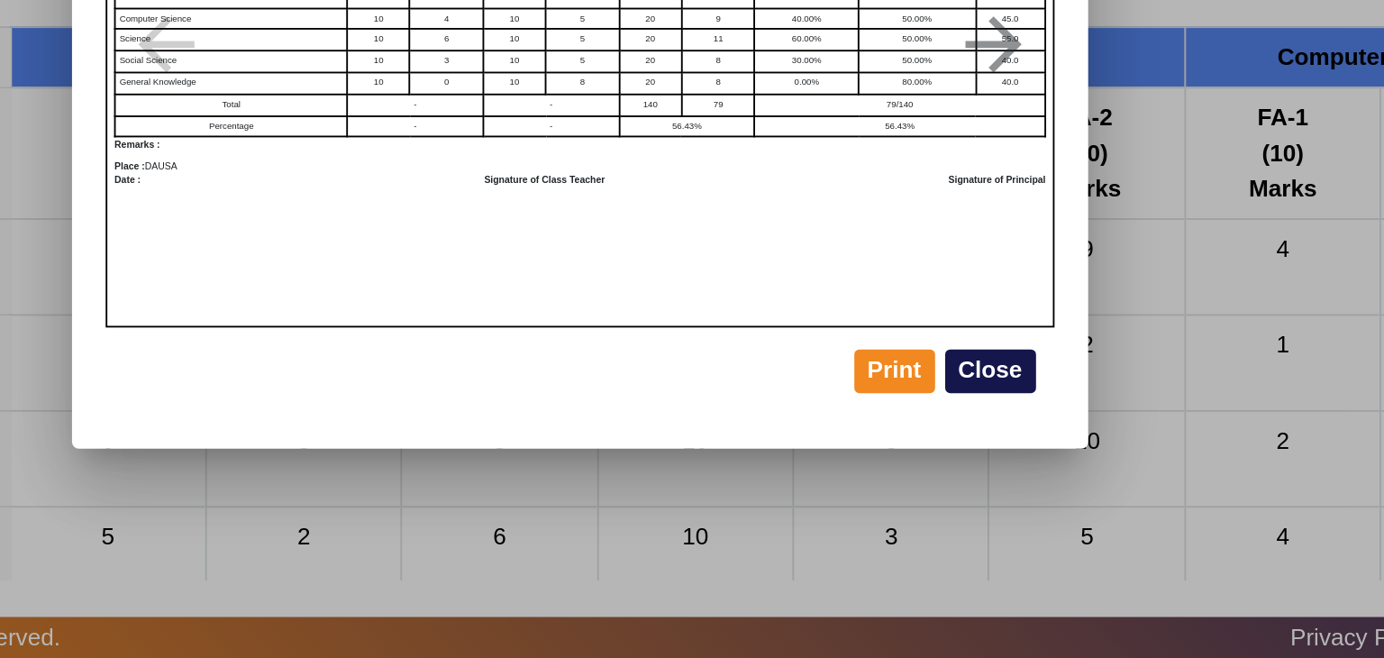
click at [910, 510] on button "Close" at bounding box center [911, 503] width 49 height 23
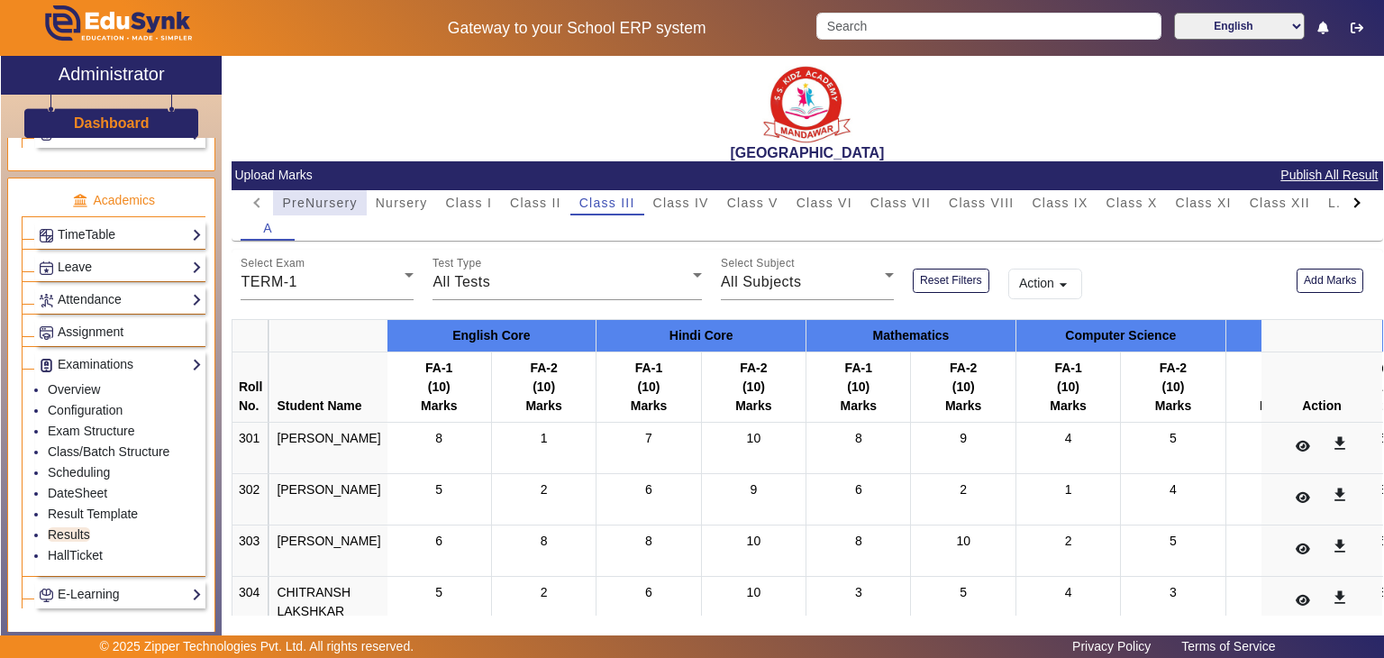
click at [320, 205] on span "PreNursery" at bounding box center [319, 202] width 75 height 13
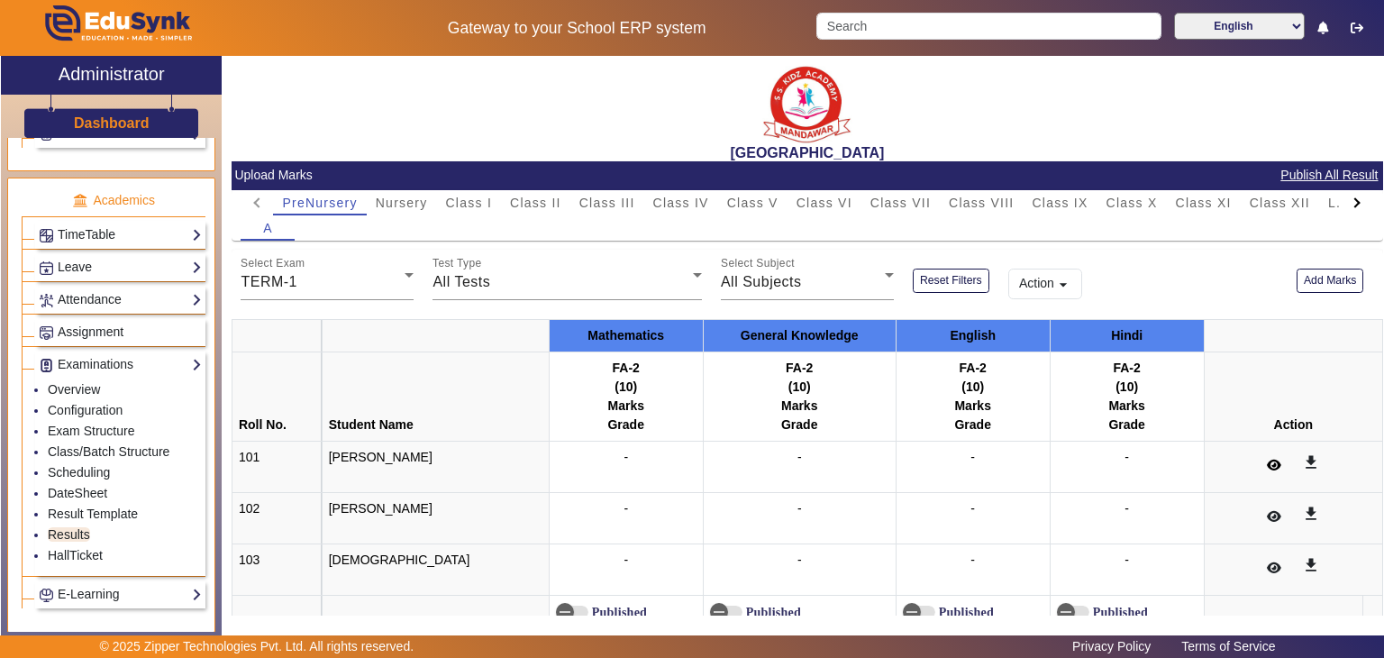
click at [1267, 469] on icon at bounding box center [1274, 465] width 14 height 13
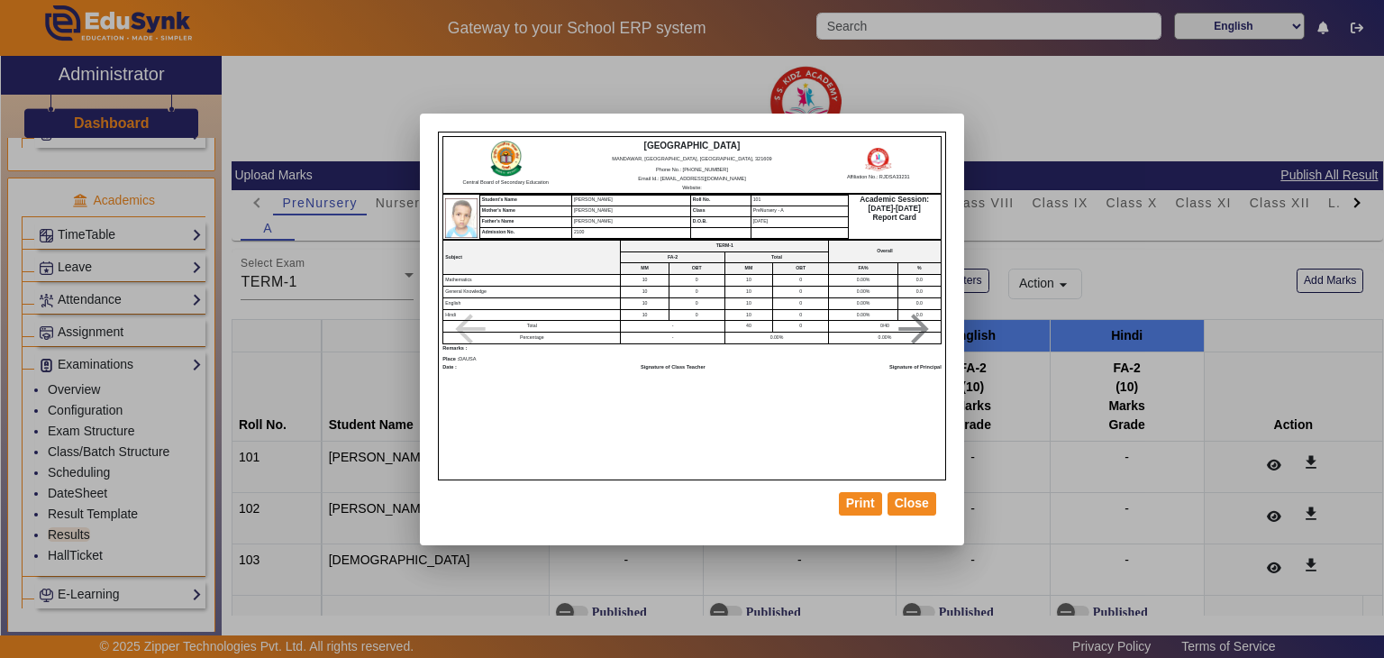
click at [990, 347] on div at bounding box center [692, 329] width 1384 height 658
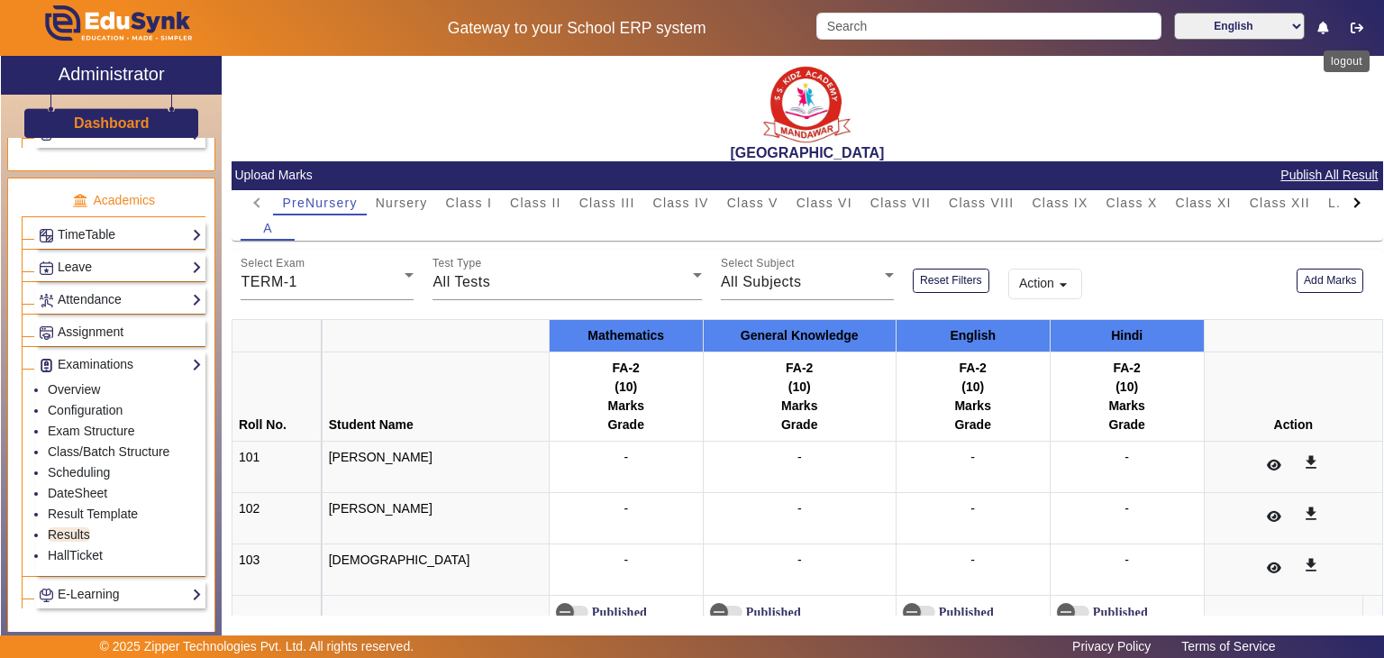
click at [1359, 32] on icon "button" at bounding box center [1357, 28] width 13 height 13
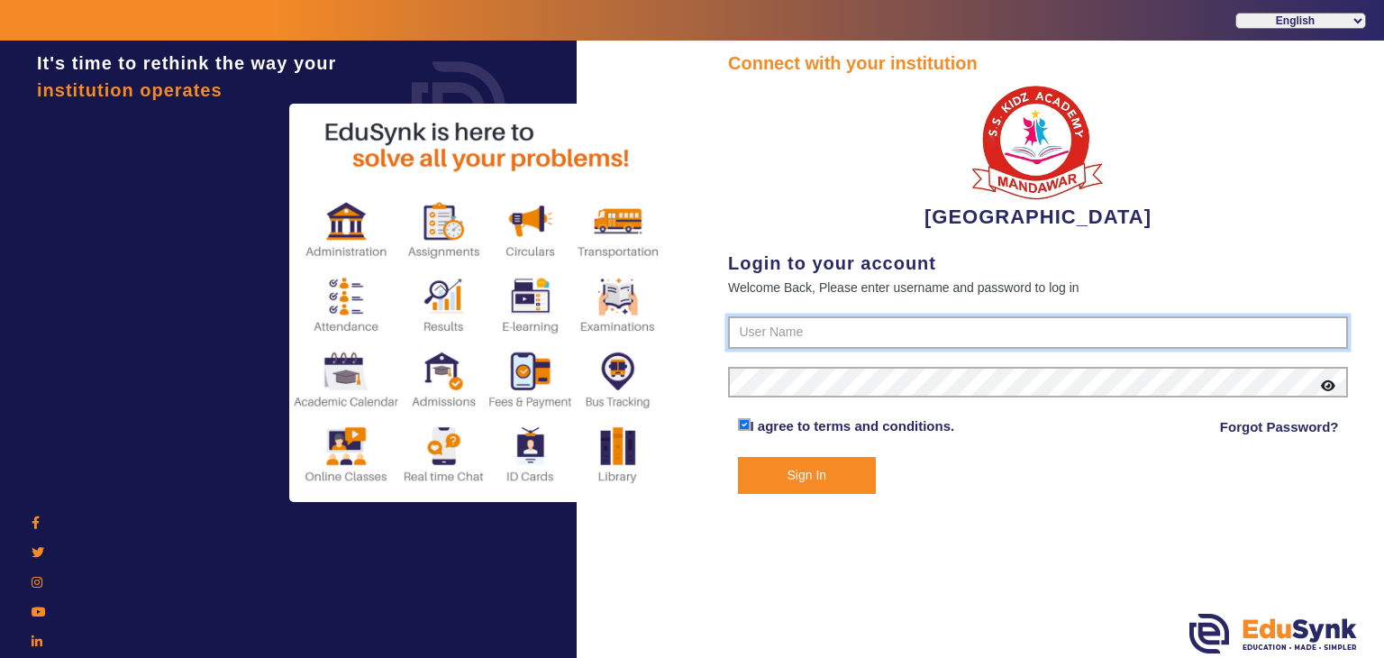
click at [906, 336] on input "text" at bounding box center [1038, 332] width 620 height 32
type input "9928895959"
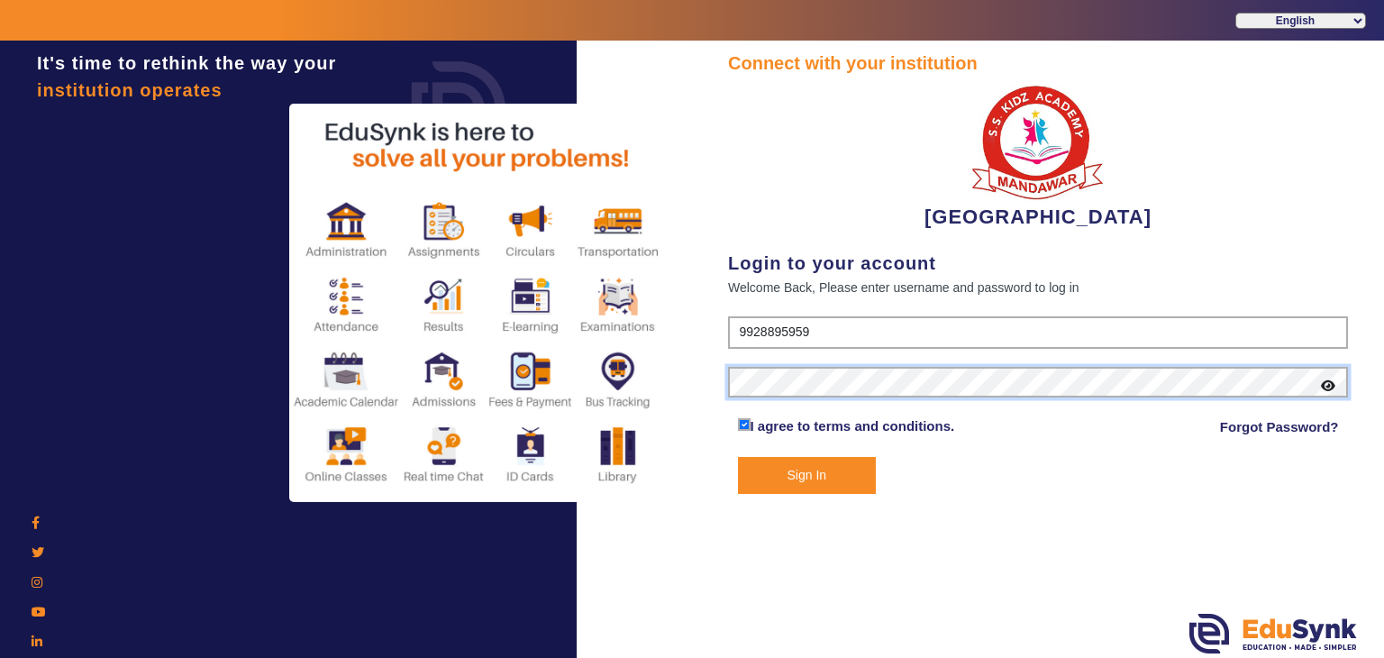
click at [738, 457] on button "Sign In" at bounding box center [807, 475] width 139 height 37
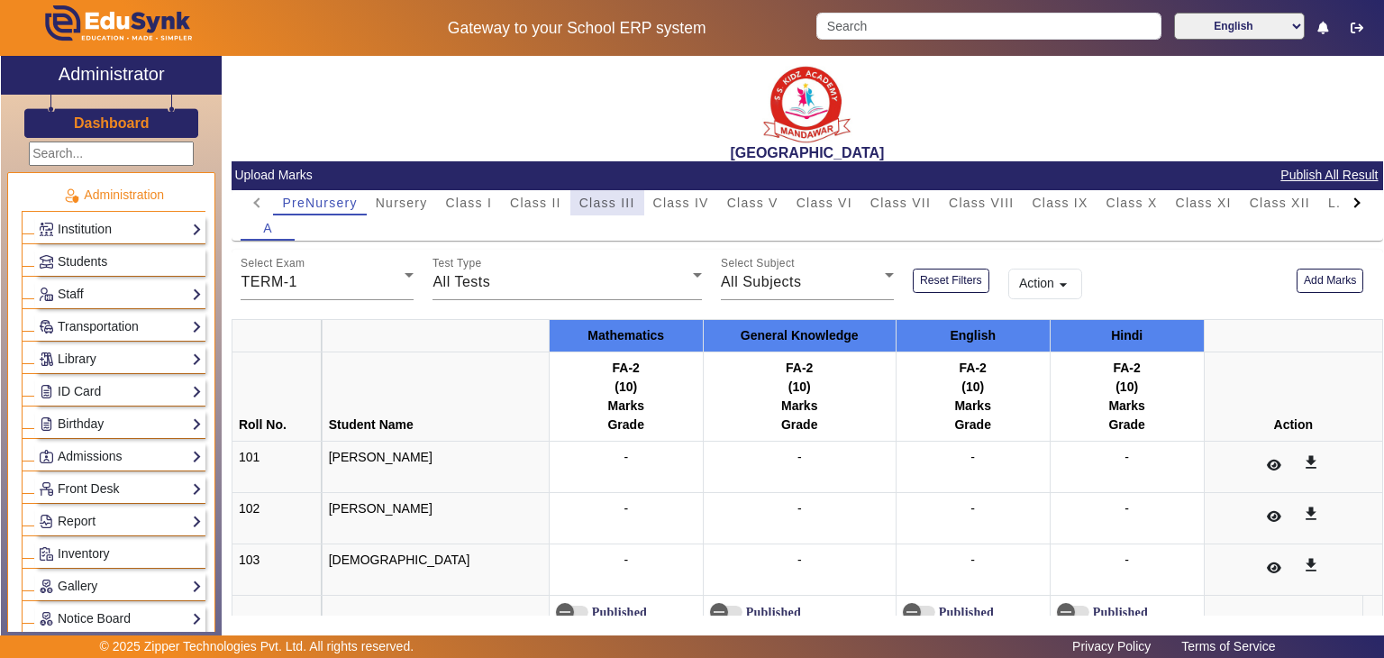
click at [611, 192] on span "Class III" at bounding box center [607, 202] width 56 height 25
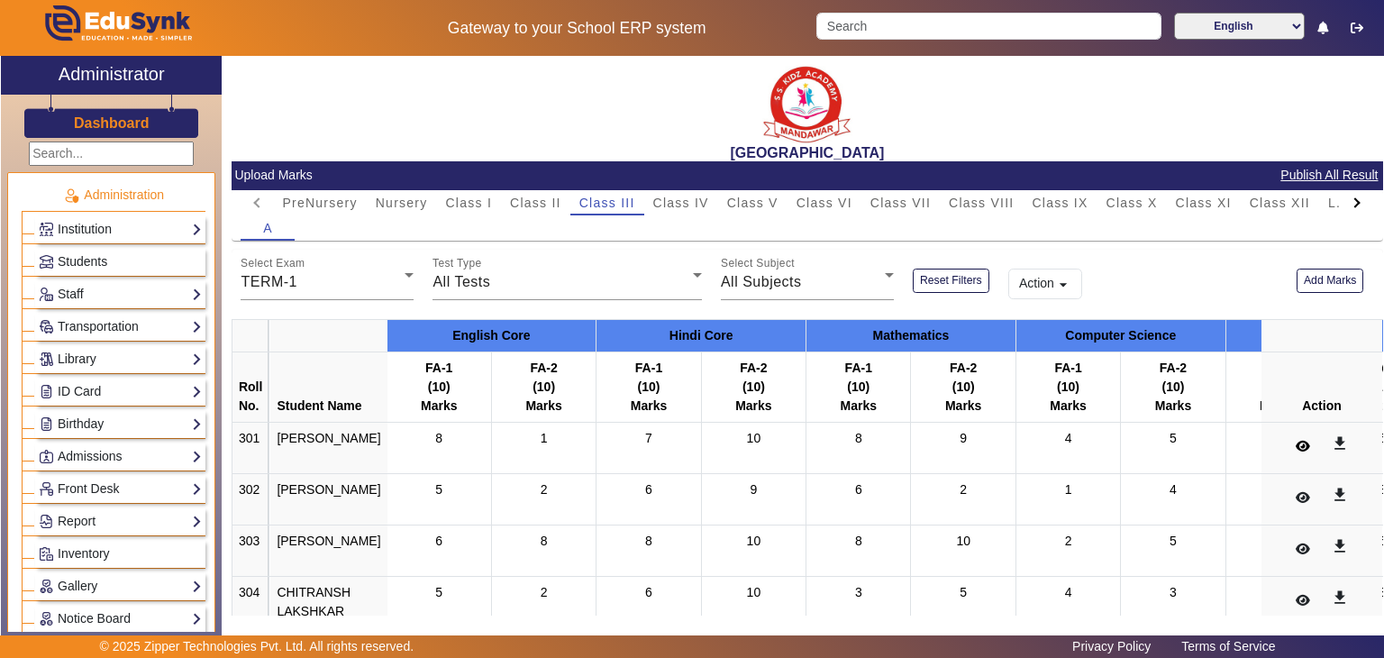
click at [1296, 445] on icon at bounding box center [1303, 446] width 14 height 13
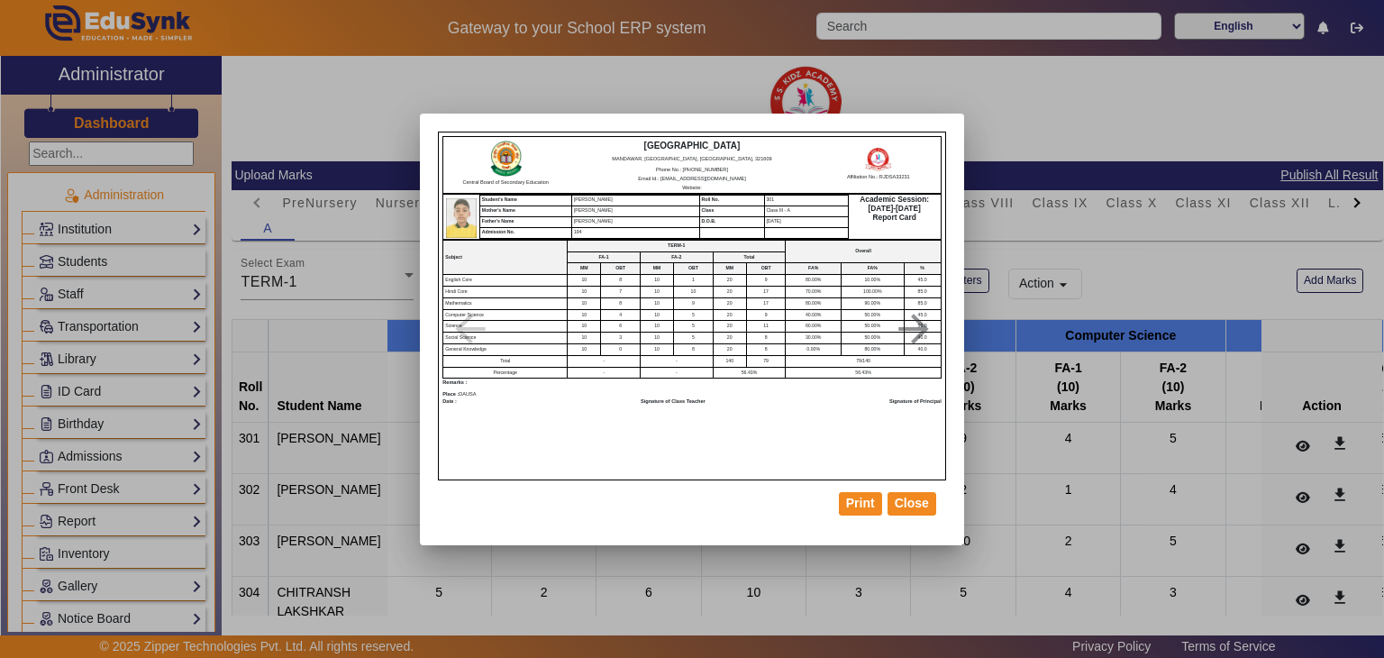
click at [1056, 377] on div at bounding box center [692, 329] width 1384 height 658
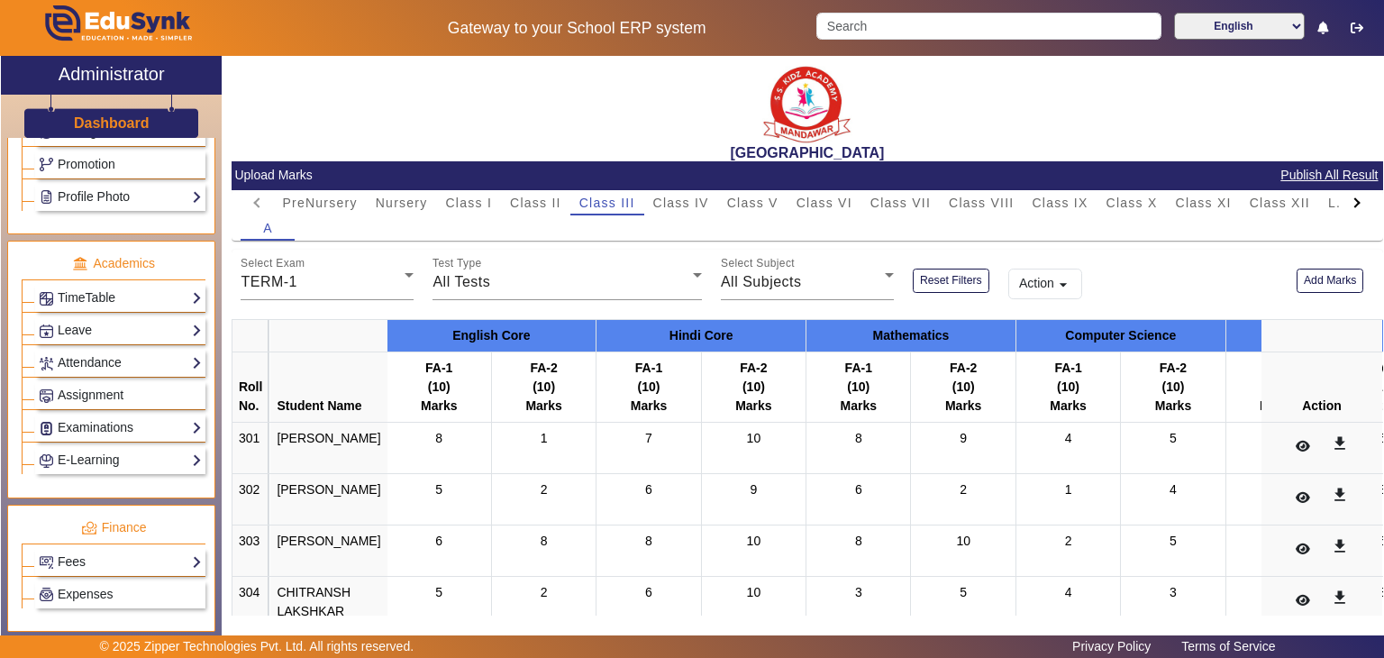
scroll to position [808, 0]
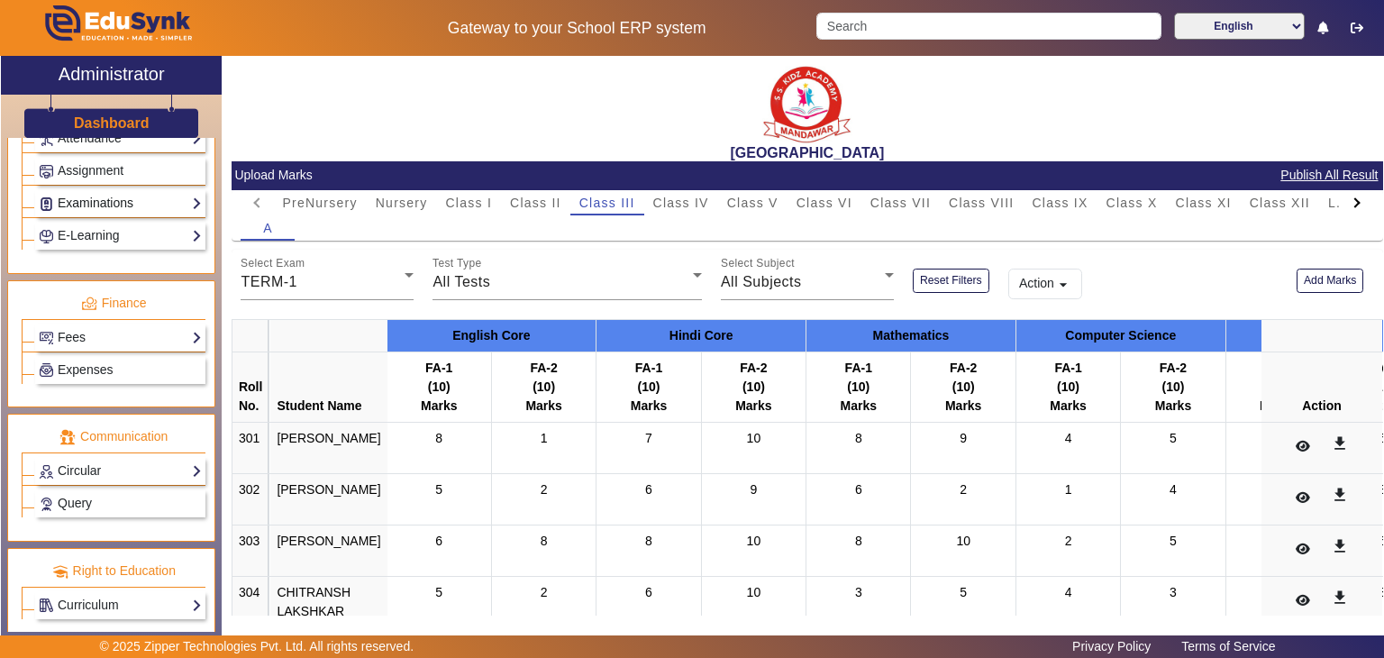
click at [81, 198] on link "Examinations" at bounding box center [120, 203] width 163 height 21
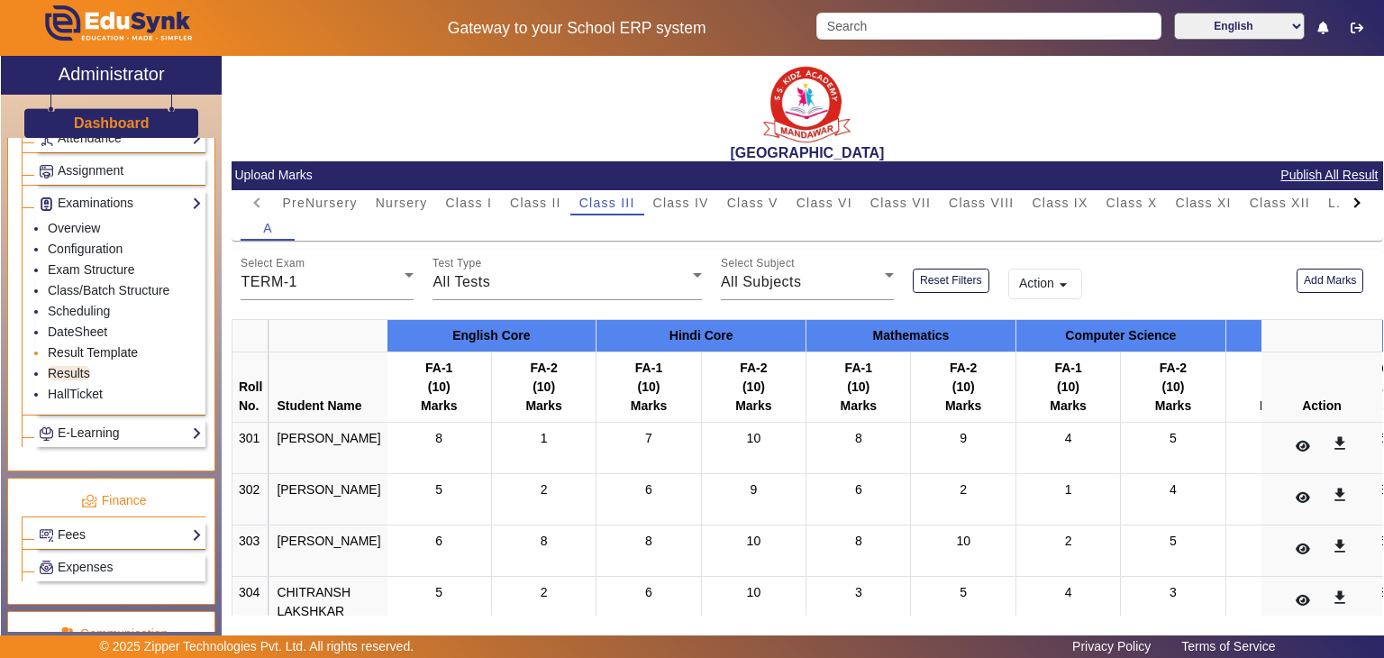
click at [80, 345] on link "Result Template" at bounding box center [93, 352] width 90 height 14
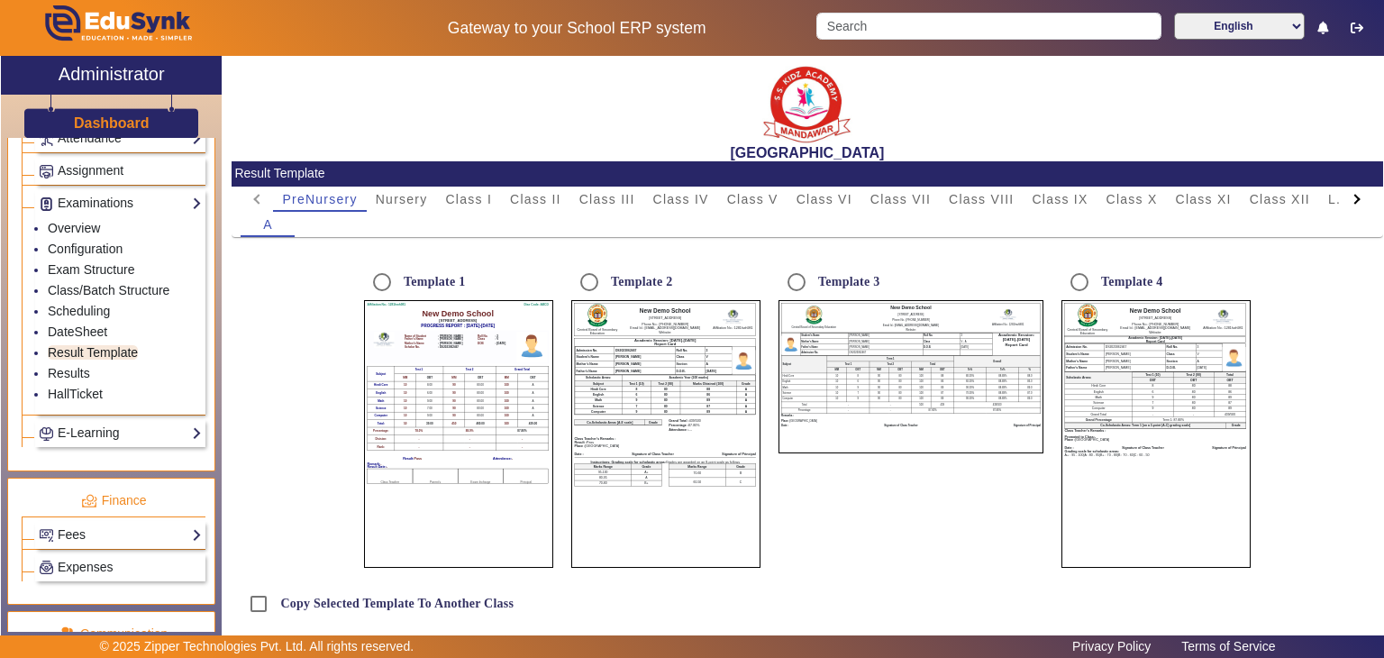
radio input "true"
click at [400, 289] on div "Template 1" at bounding box center [414, 282] width 101 height 36
click at [368, 285] on input "Template 1" at bounding box center [382, 282] width 36 height 36
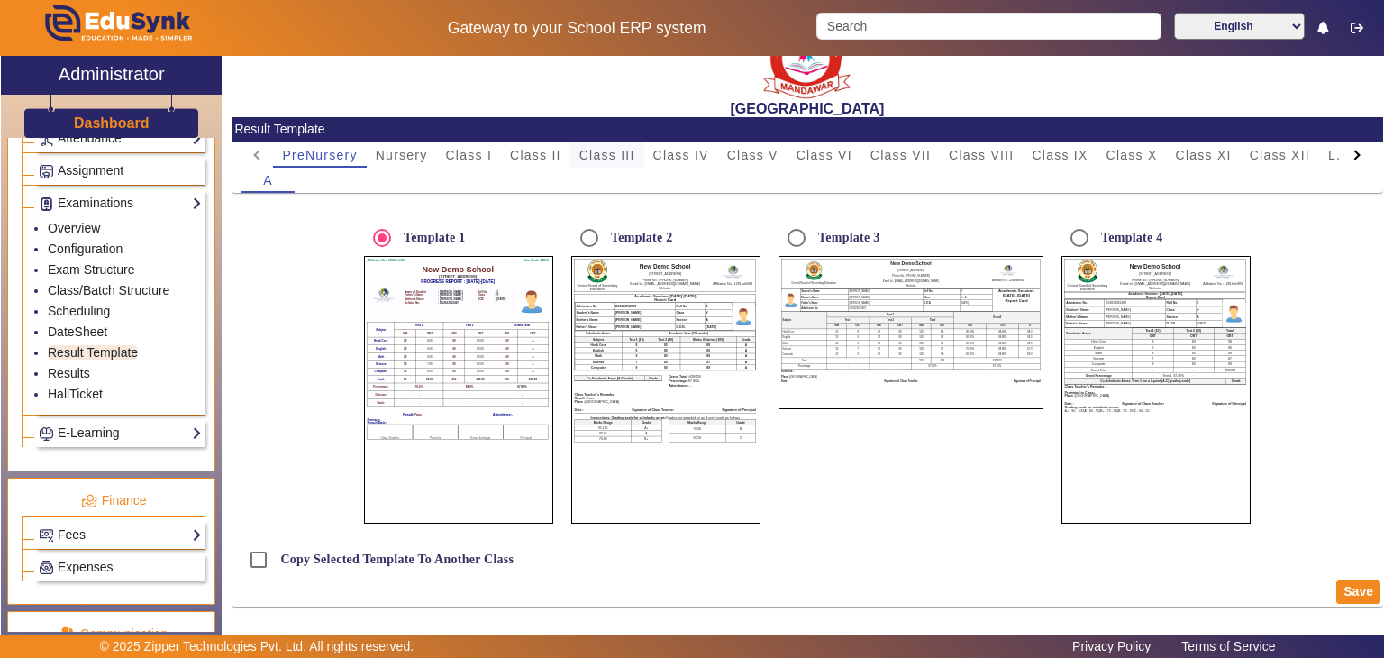
click at [628, 150] on span "Class III" at bounding box center [607, 155] width 56 height 13
radio input "false"
radio input "true"
click at [378, 235] on input "Template 1" at bounding box center [382, 238] width 36 height 36
radio input "true"
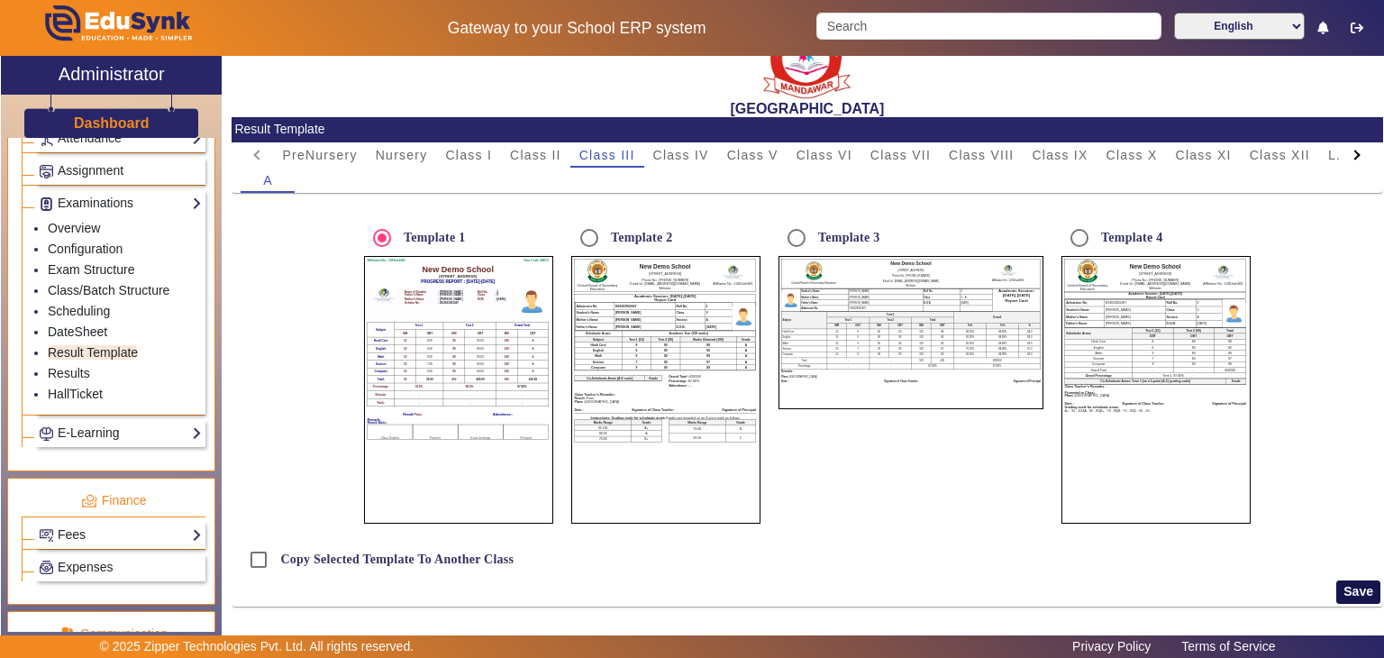
click at [1351, 589] on button "Save" at bounding box center [1358, 591] width 44 height 23
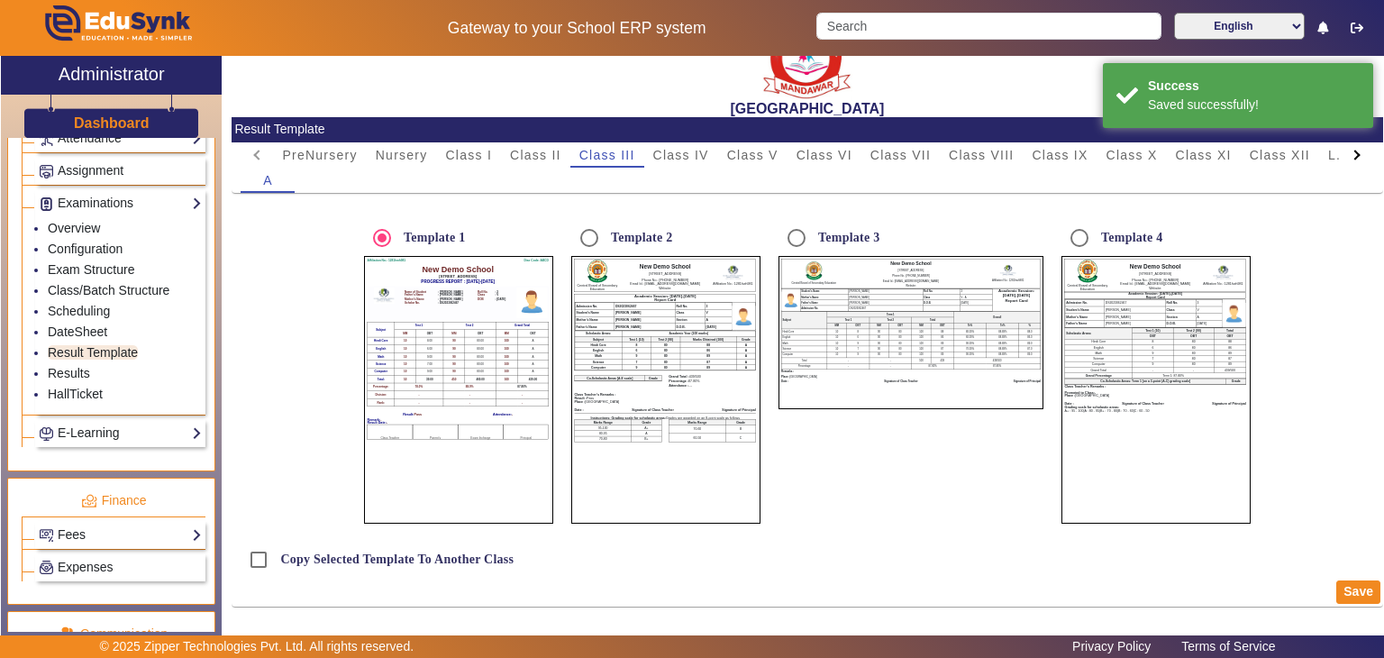
scroll to position [0, 0]
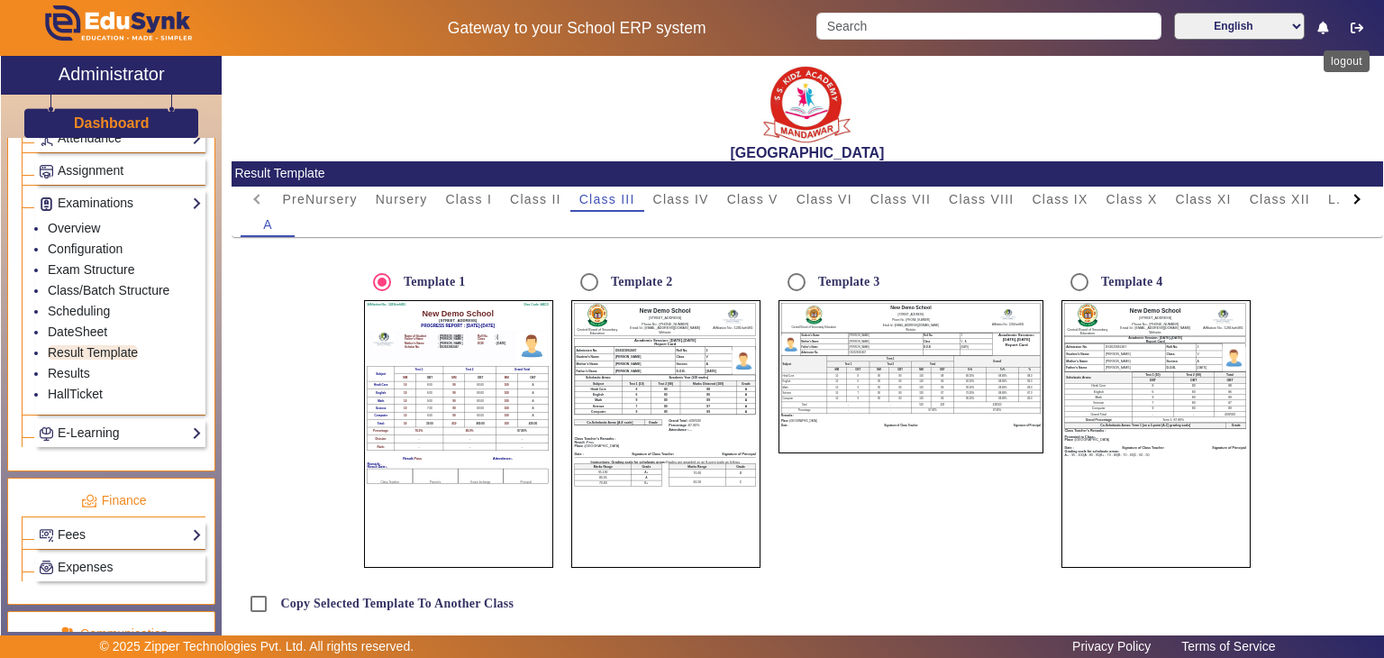
click at [1348, 35] on button "button" at bounding box center [1357, 28] width 33 height 31
